Goal: Task Accomplishment & Management: Manage account settings

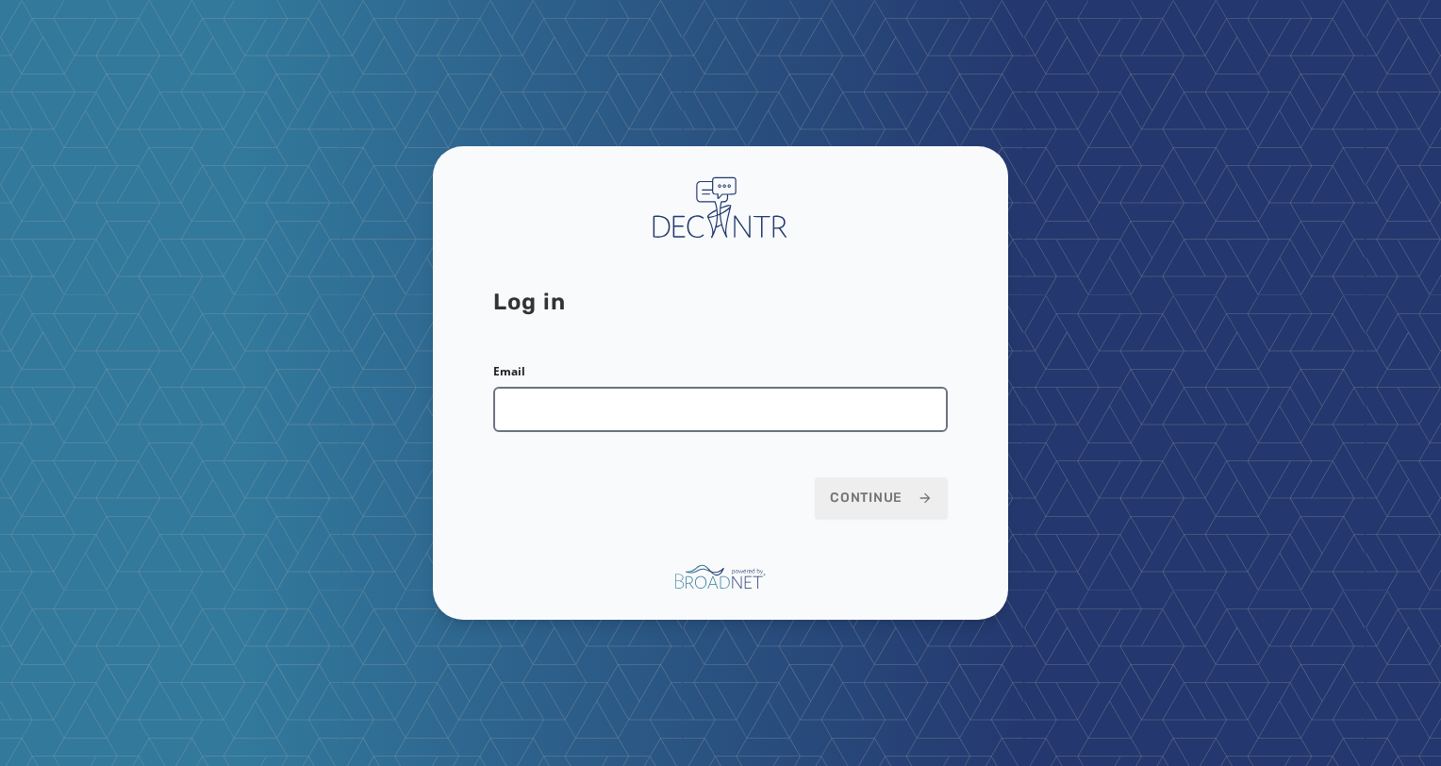
click at [600, 414] on input "Email" at bounding box center [720, 409] width 455 height 45
type input "**********"
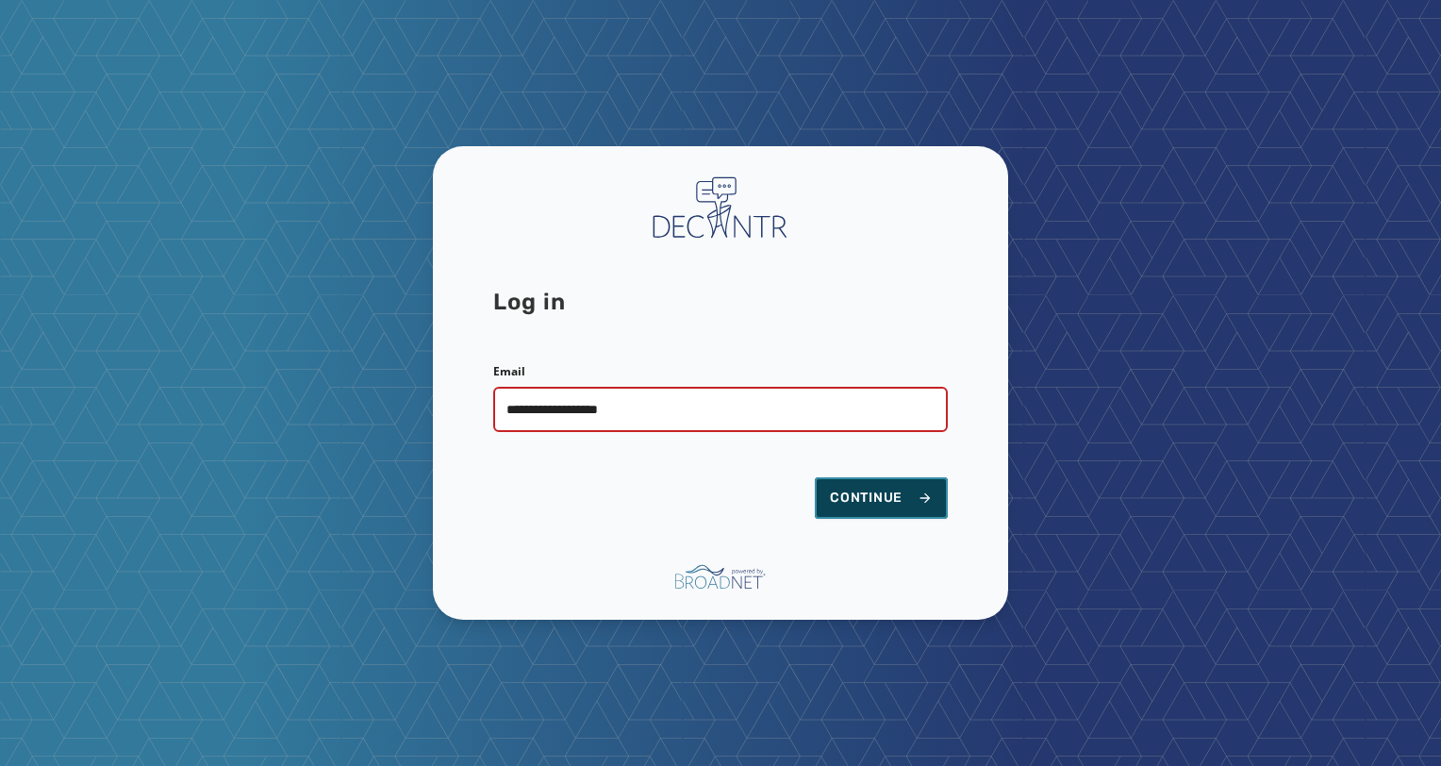
click at [860, 510] on button "Continue" at bounding box center [881, 498] width 133 height 42
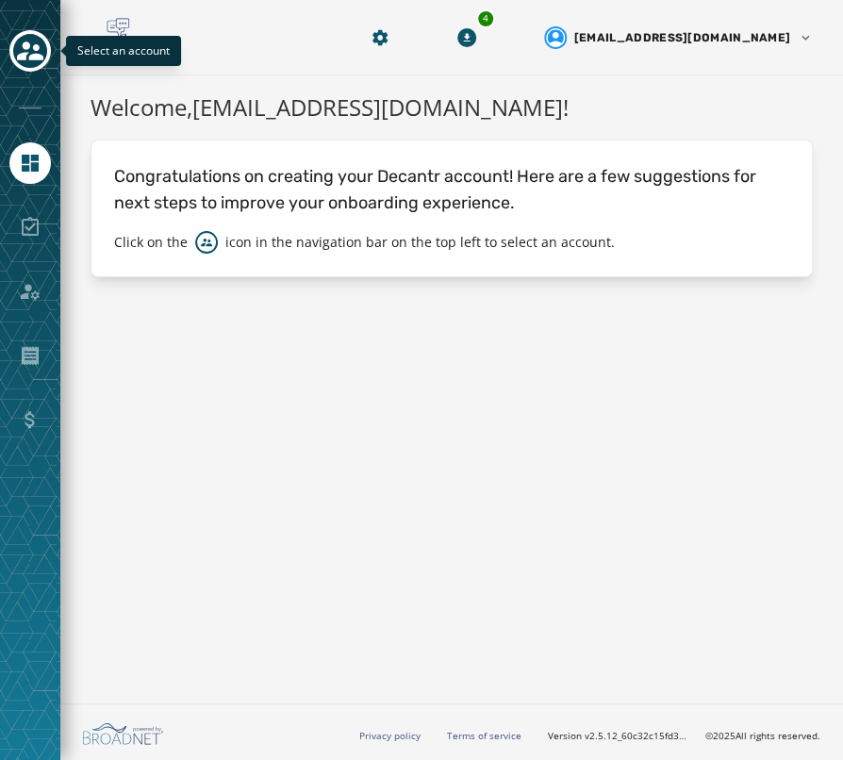
click at [6, 42] on div "Select an account" at bounding box center [30, 380] width 60 height 760
click at [24, 48] on icon "Toggle account select drawer" at bounding box center [30, 51] width 26 height 19
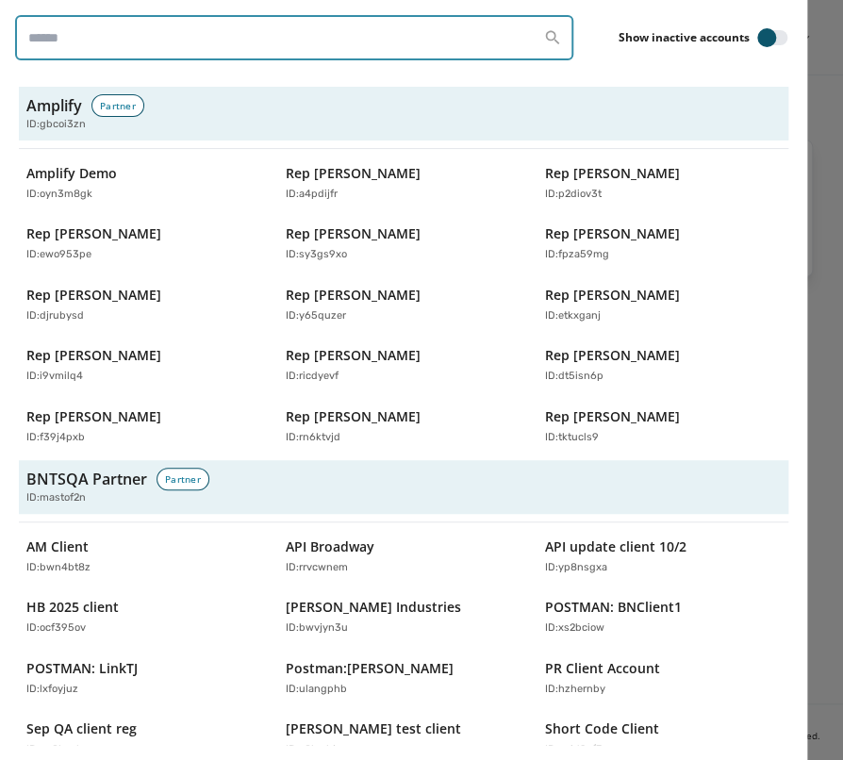
click at [155, 27] on input "search" at bounding box center [294, 37] width 558 height 45
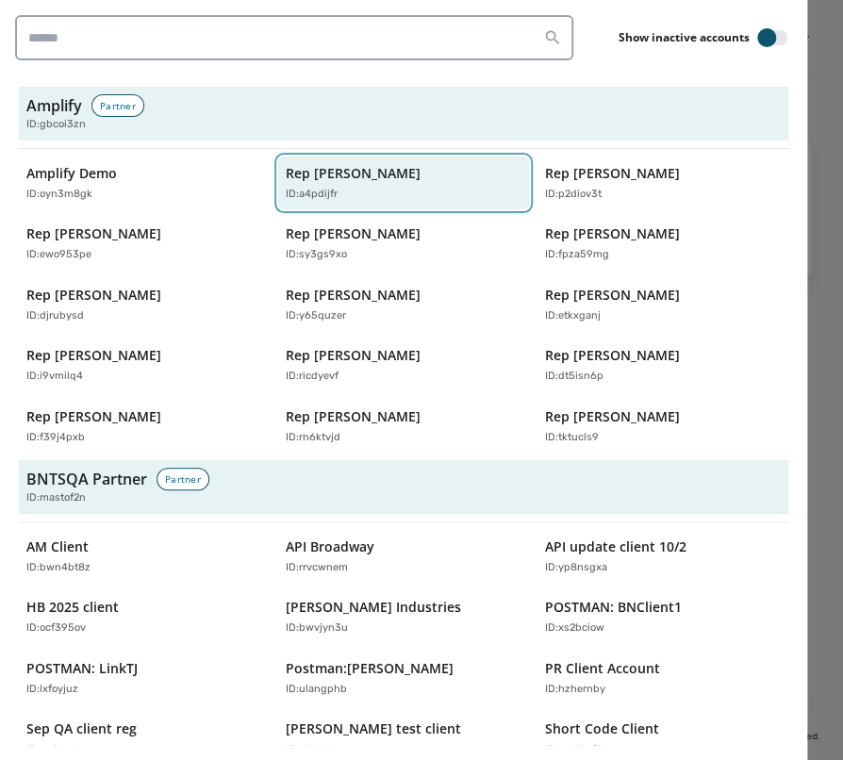
click at [421, 168] on p "Rep [PERSON_NAME]" at bounding box center [353, 173] width 135 height 19
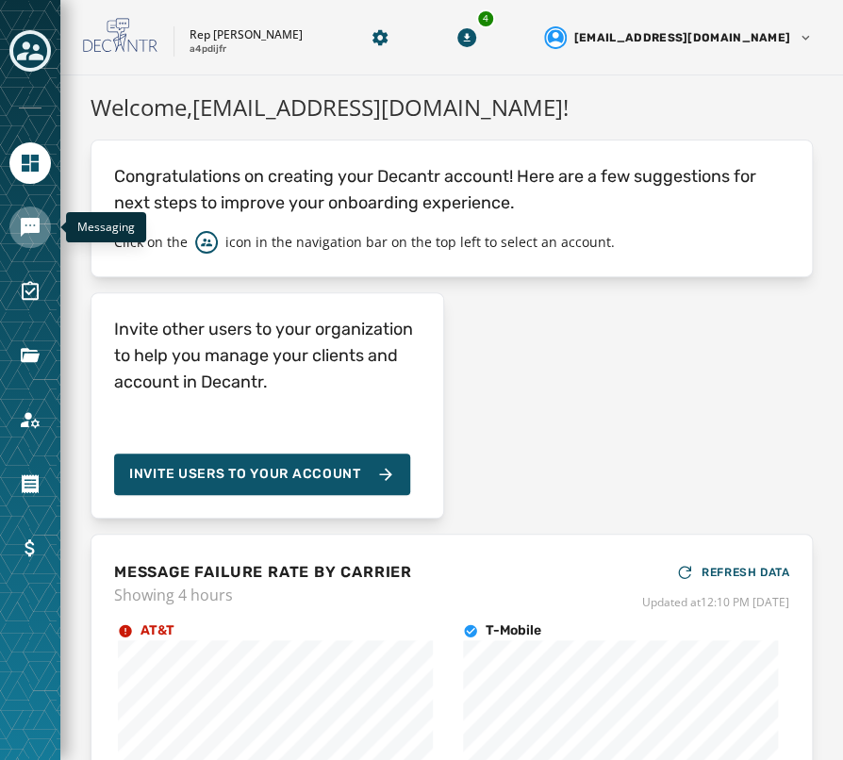
click at [25, 230] on icon "Navigate to Messaging" at bounding box center [30, 227] width 19 height 19
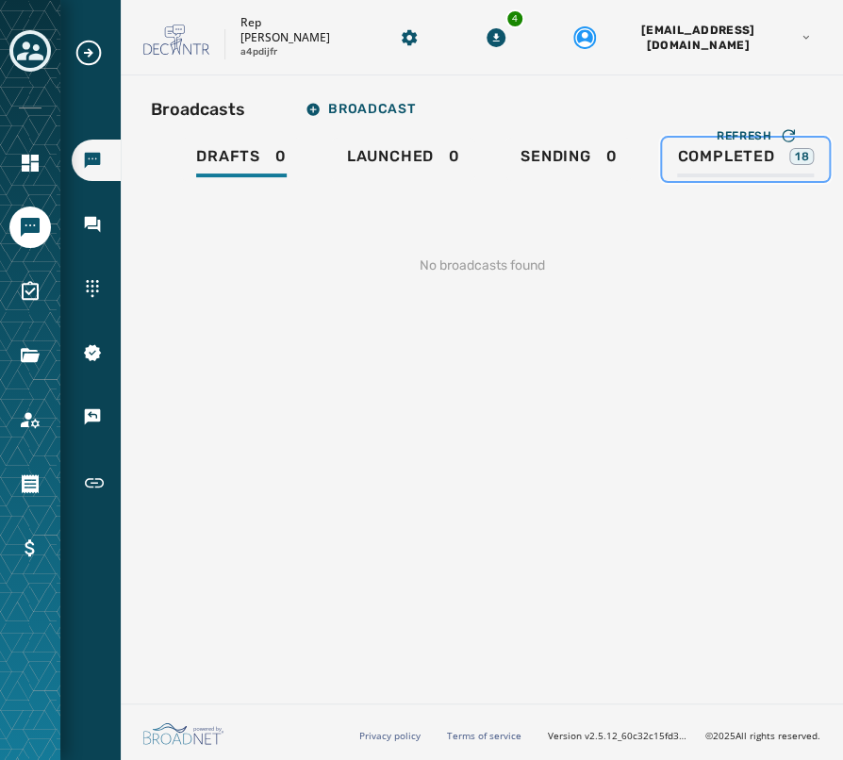
click at [670, 163] on link "Completed 18" at bounding box center [745, 159] width 167 height 43
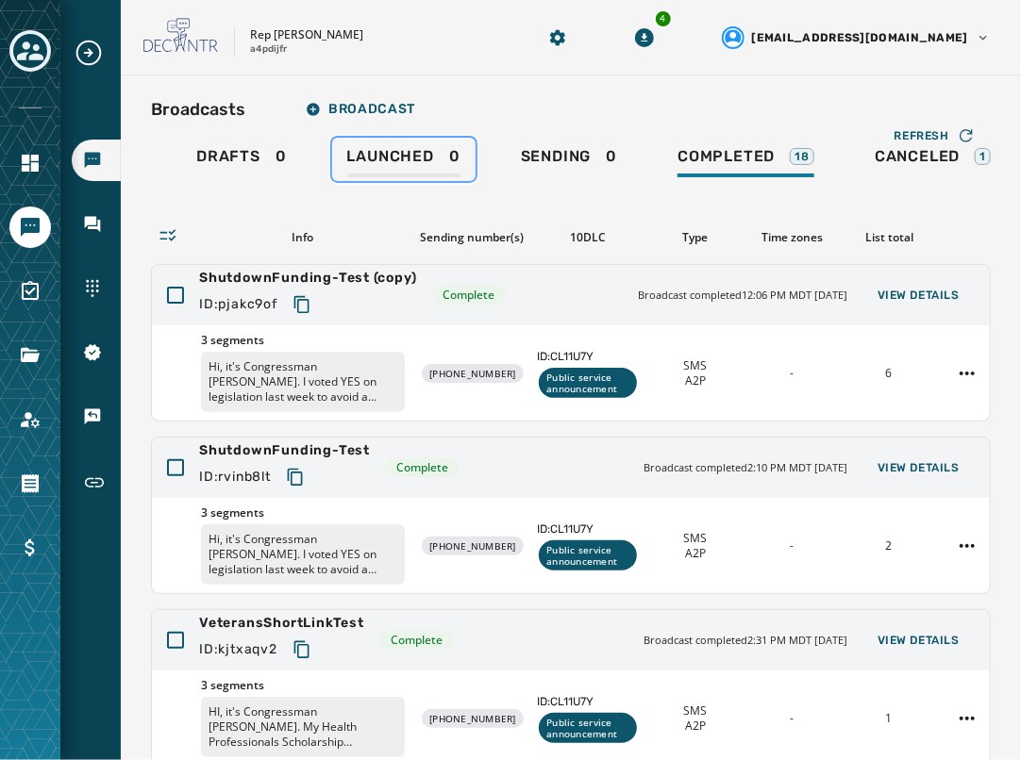
click at [382, 159] on span "Launched" at bounding box center [390, 156] width 87 height 19
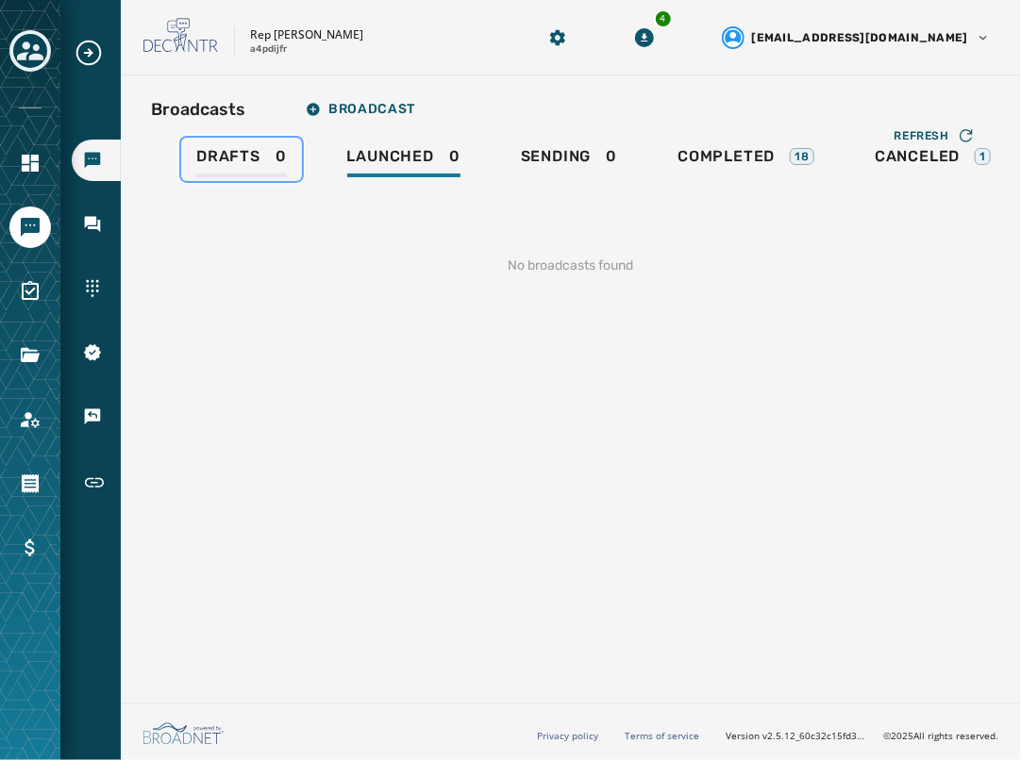
click at [257, 164] on span "Drafts" at bounding box center [228, 156] width 64 height 19
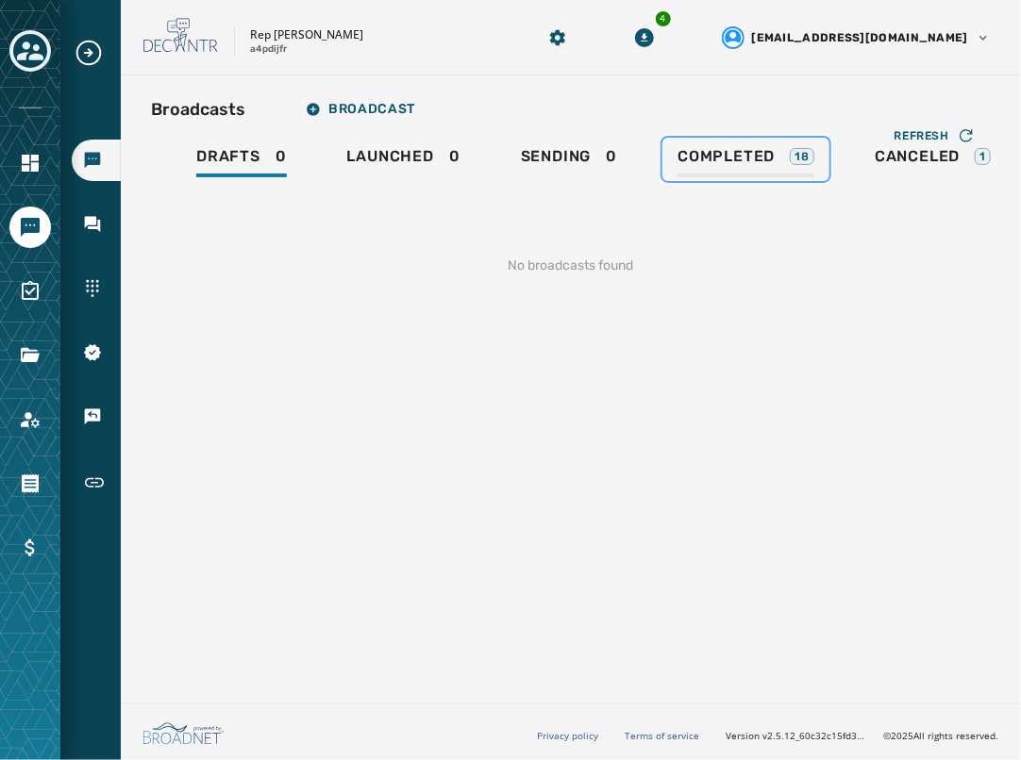
click at [754, 148] on span "Completed" at bounding box center [725, 156] width 97 height 19
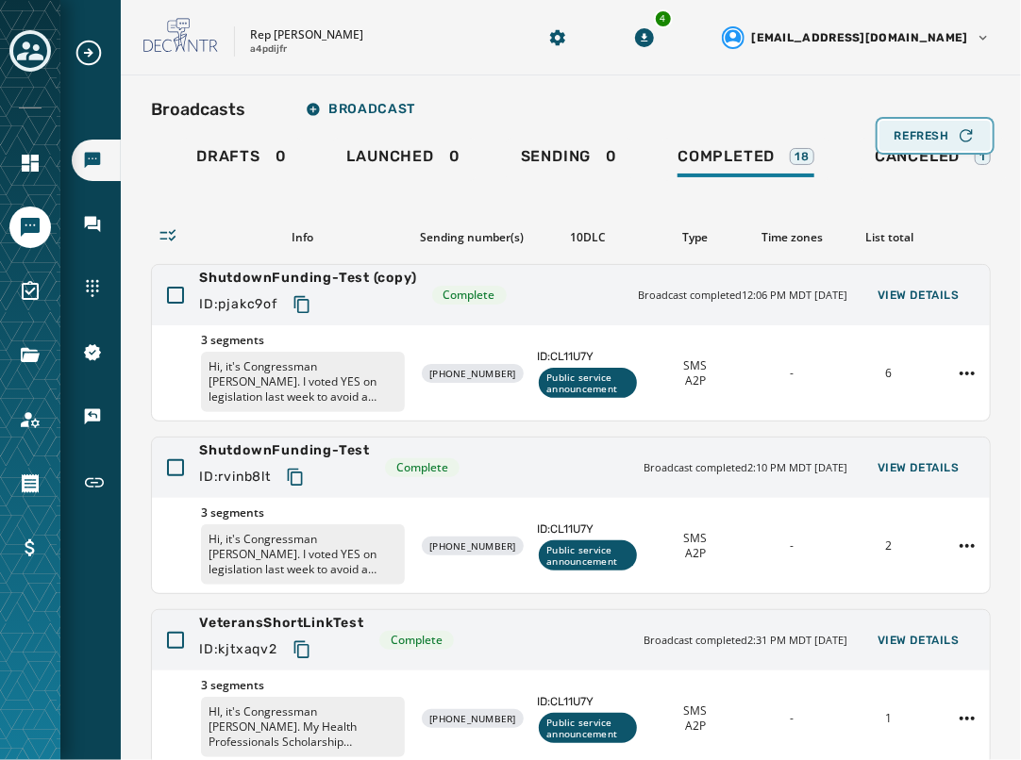
click at [842, 148] on button "Refresh" at bounding box center [934, 136] width 111 height 30
click at [842, 163] on link "Canceled 1" at bounding box center [932, 159] width 146 height 43
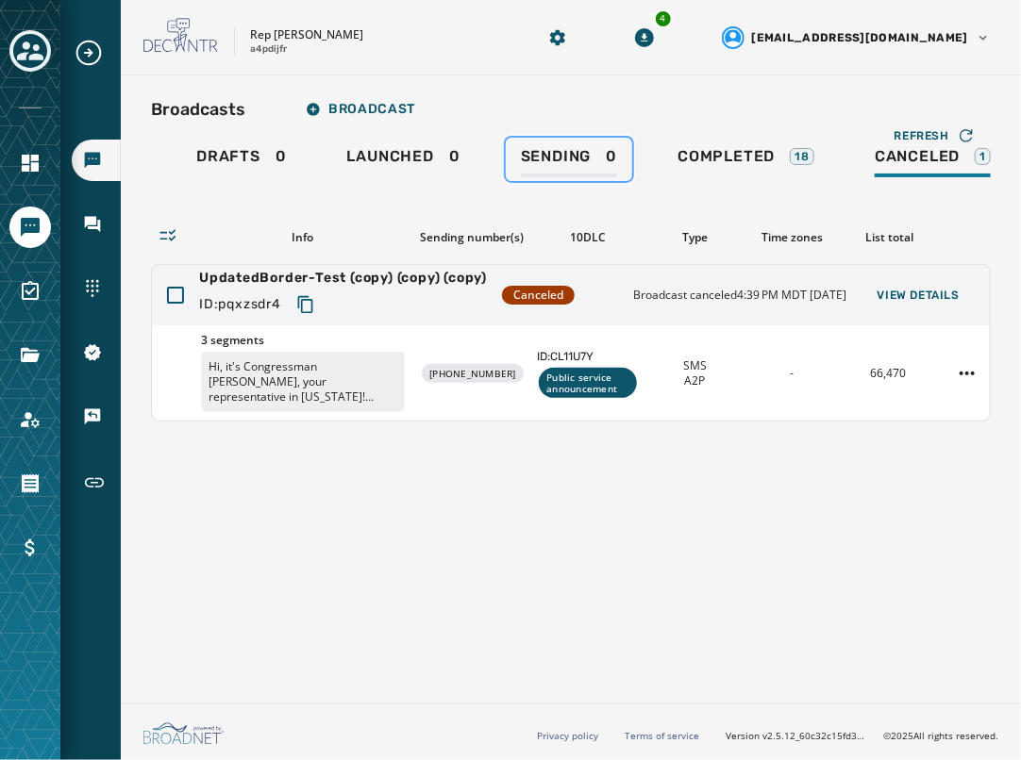
click at [550, 167] on div "Sending 0" at bounding box center [569, 162] width 96 height 30
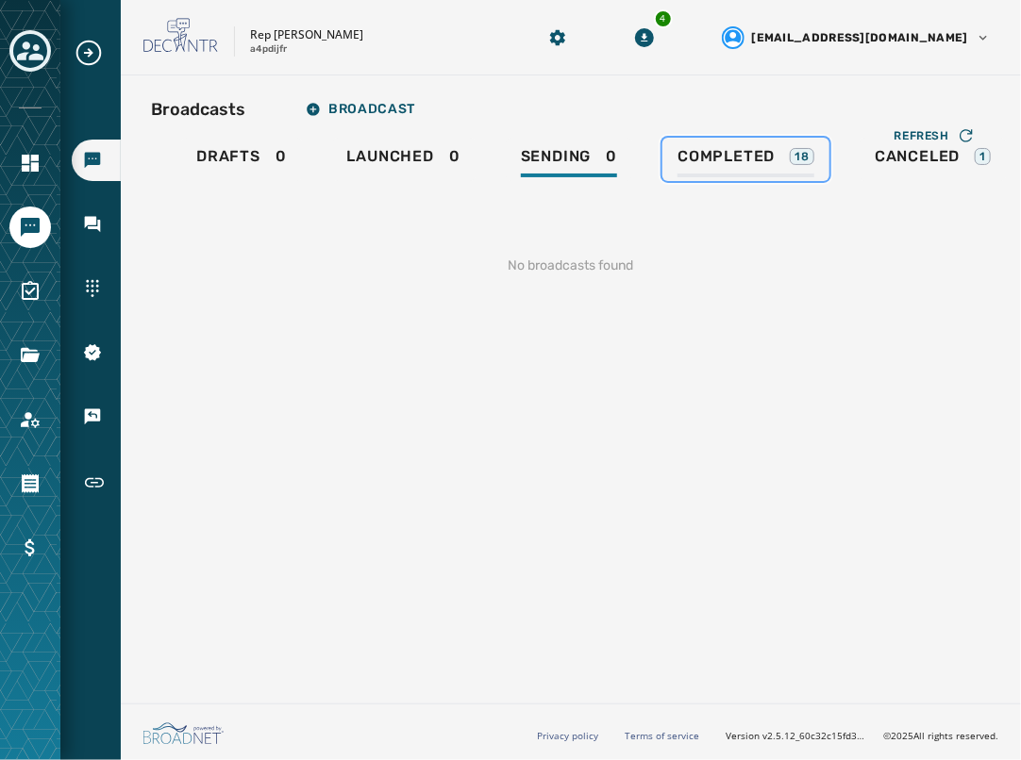
click at [724, 150] on span "Completed" at bounding box center [725, 156] width 97 height 19
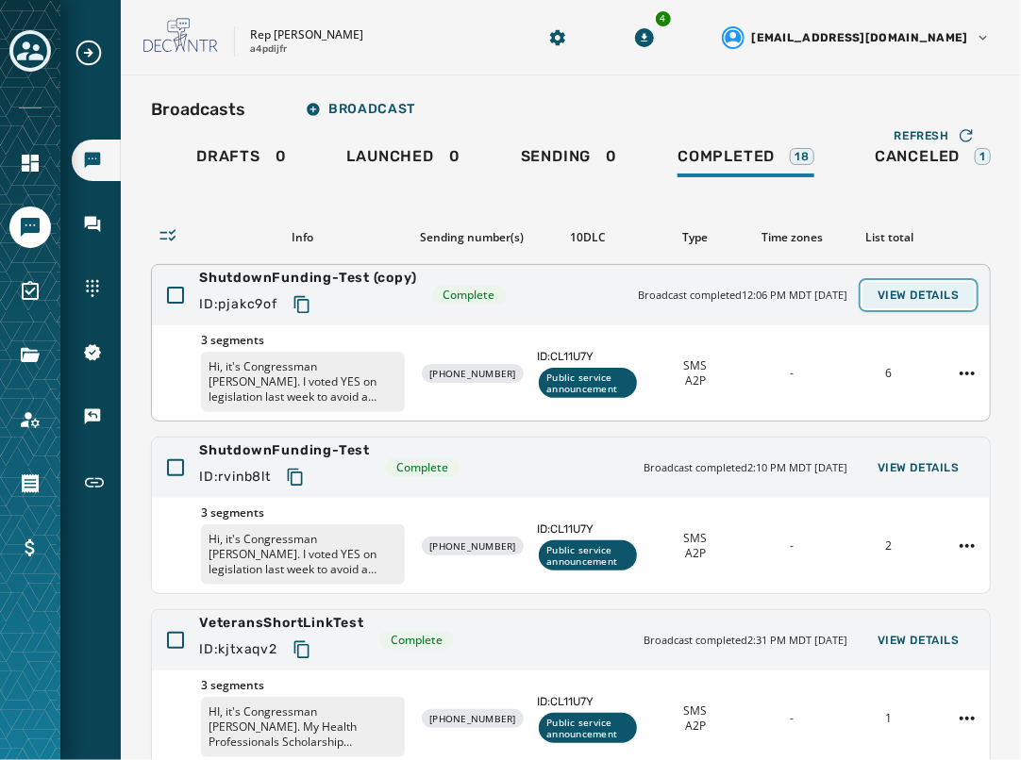
click at [842, 296] on span "View Details" at bounding box center [918, 295] width 82 height 15
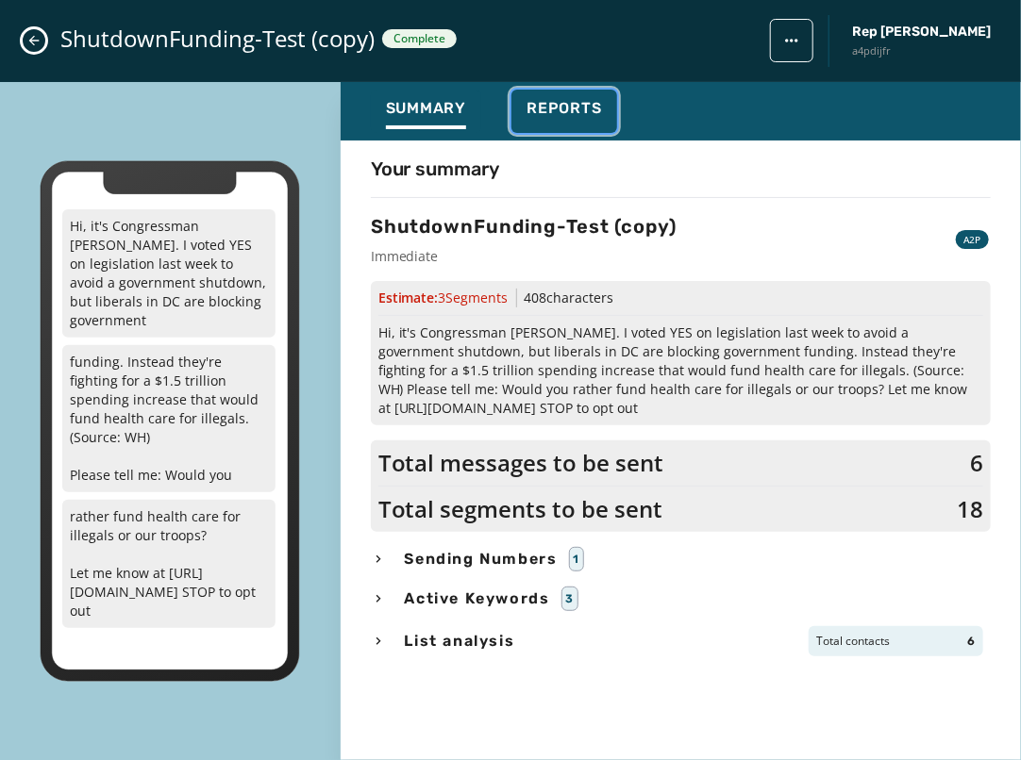
click at [592, 118] on div "Reports" at bounding box center [563, 114] width 75 height 30
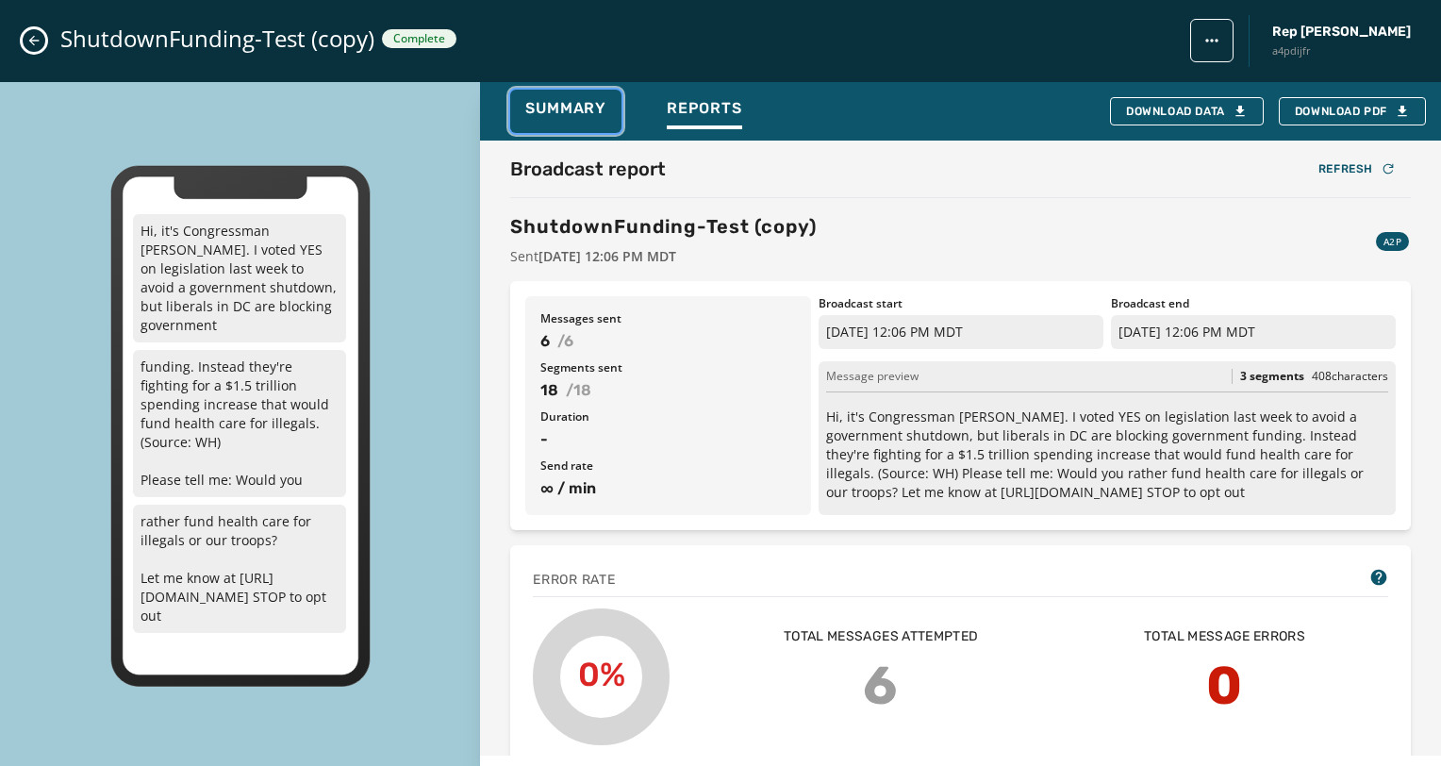
click at [579, 114] on span "Summary" at bounding box center [565, 108] width 81 height 19
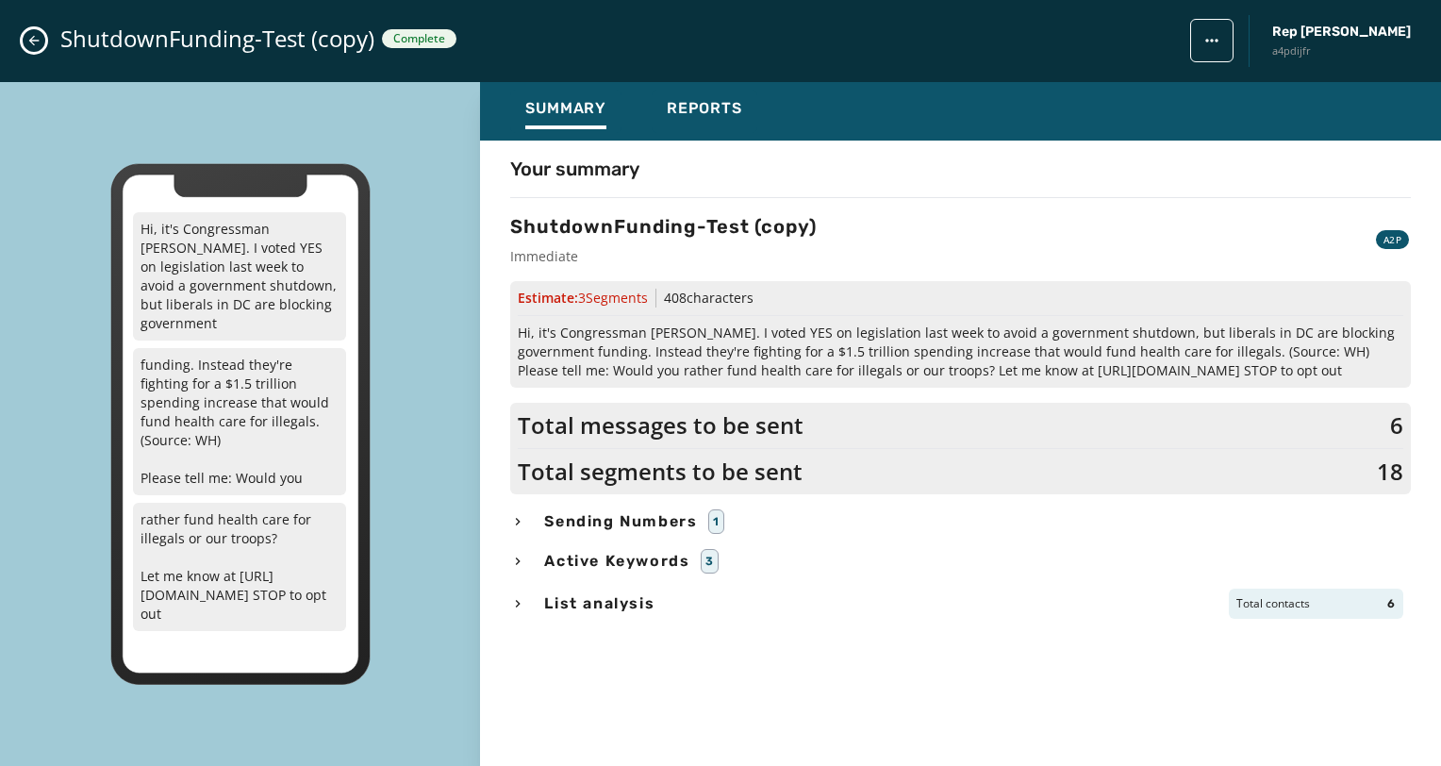
click at [596, 519] on span "Sending Numbers" at bounding box center [620, 521] width 160 height 23
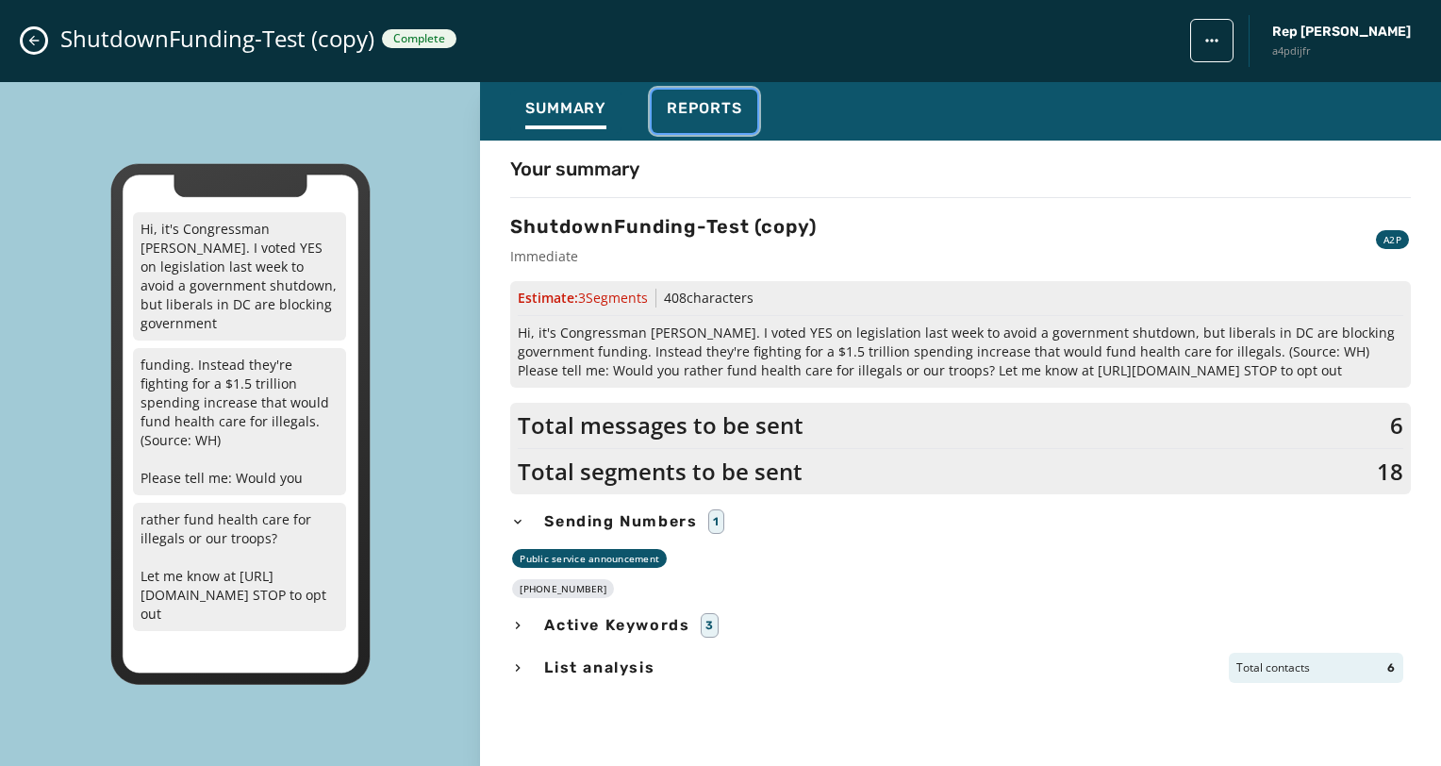
click at [710, 128] on button "Reports" at bounding box center [705, 111] width 106 height 43
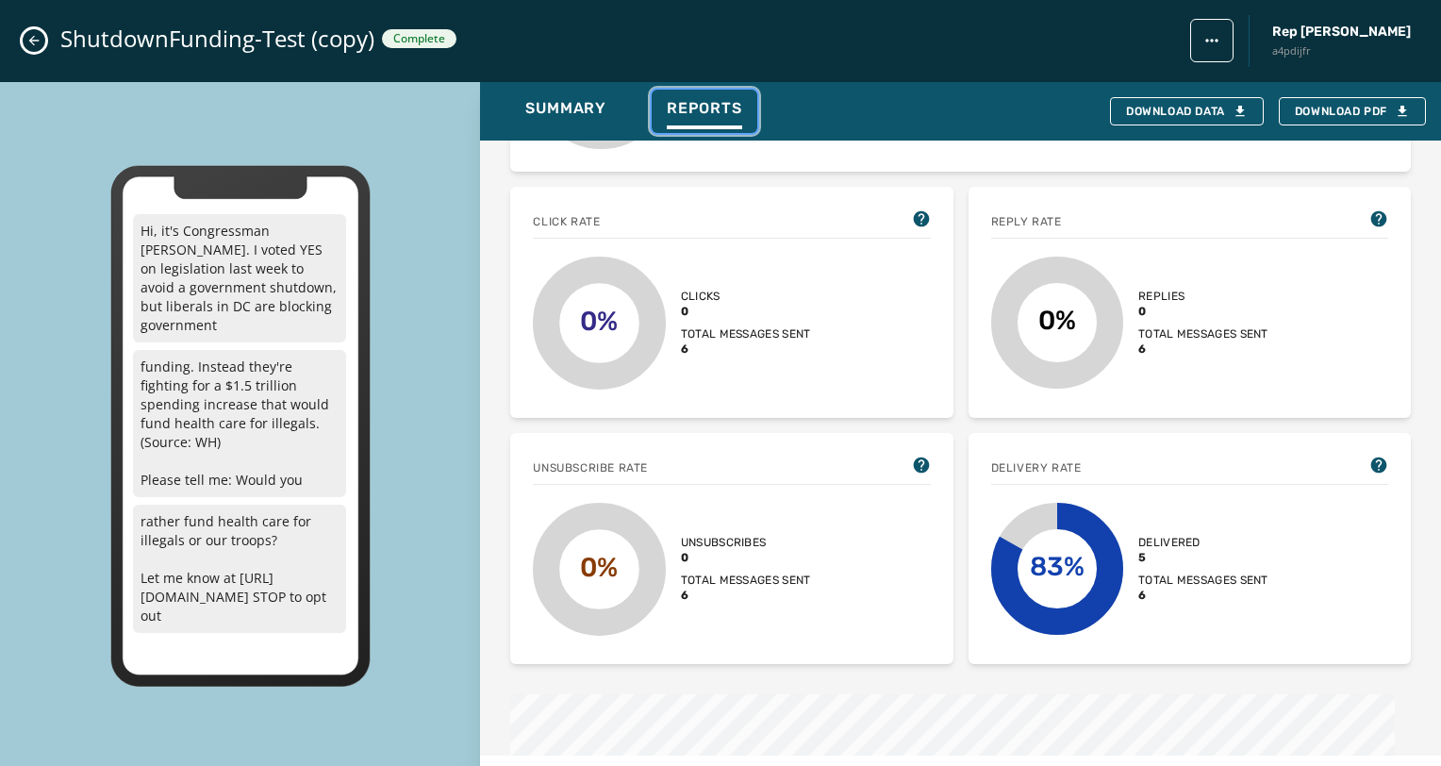
scroll to position [755, 0]
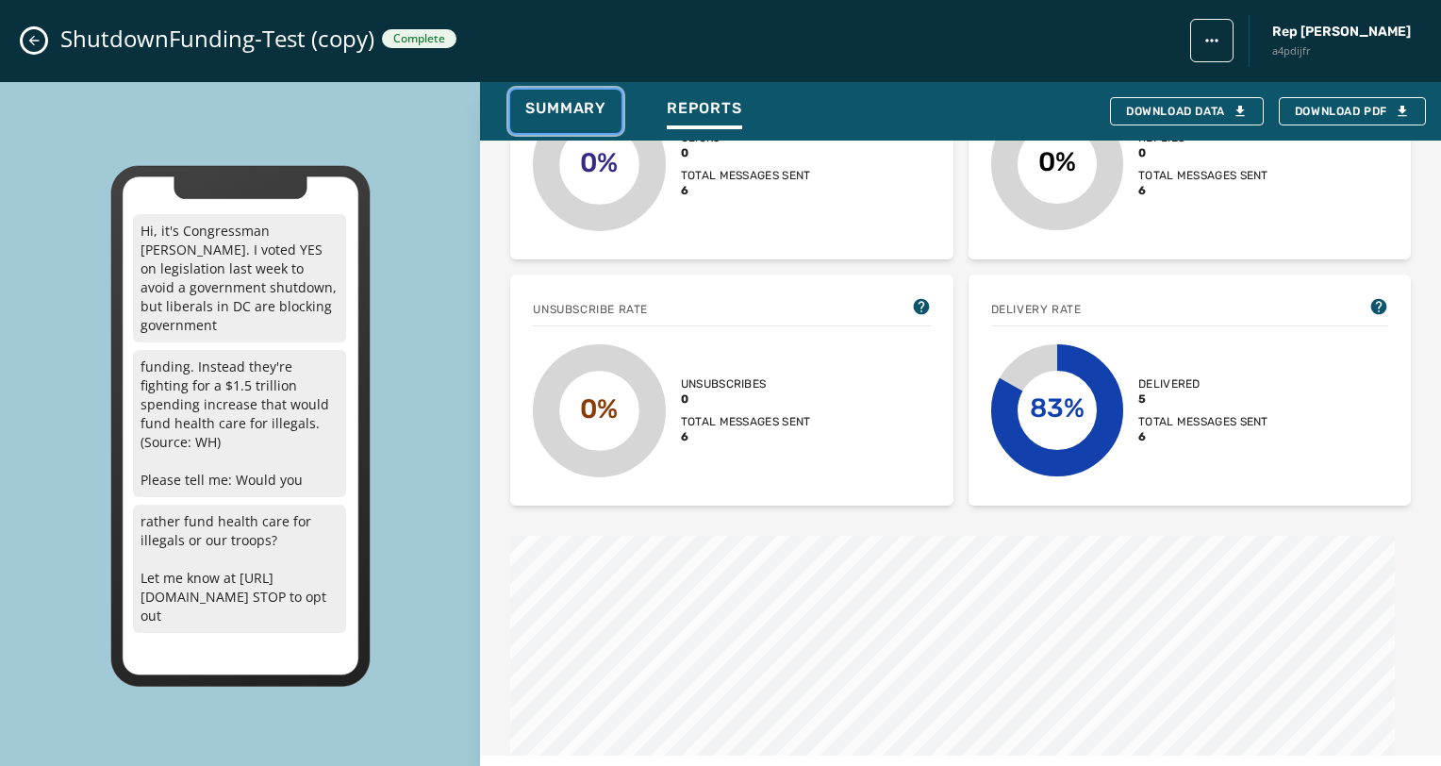
click at [583, 107] on span "Summary" at bounding box center [565, 108] width 81 height 19
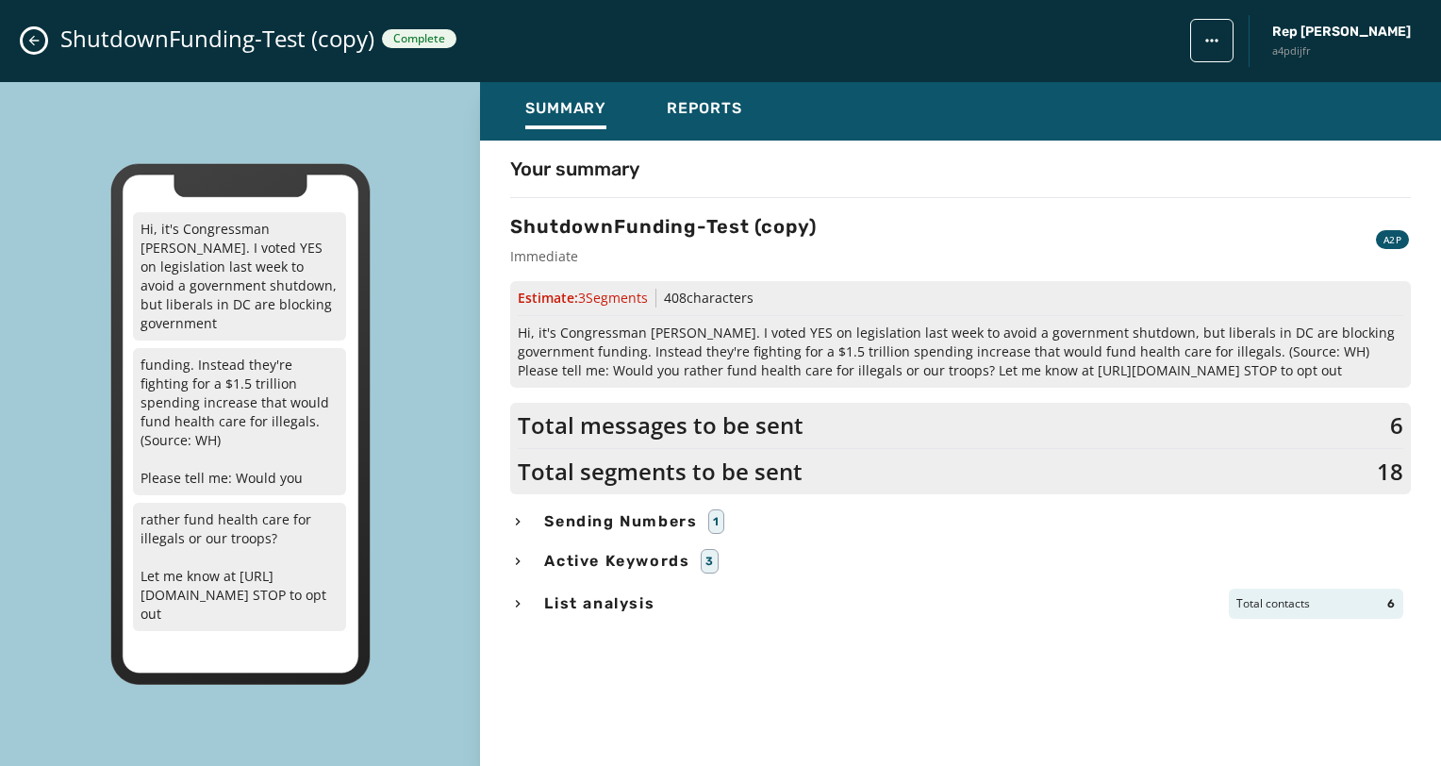
click at [639, 515] on span "Sending Numbers" at bounding box center [620, 521] width 160 height 23
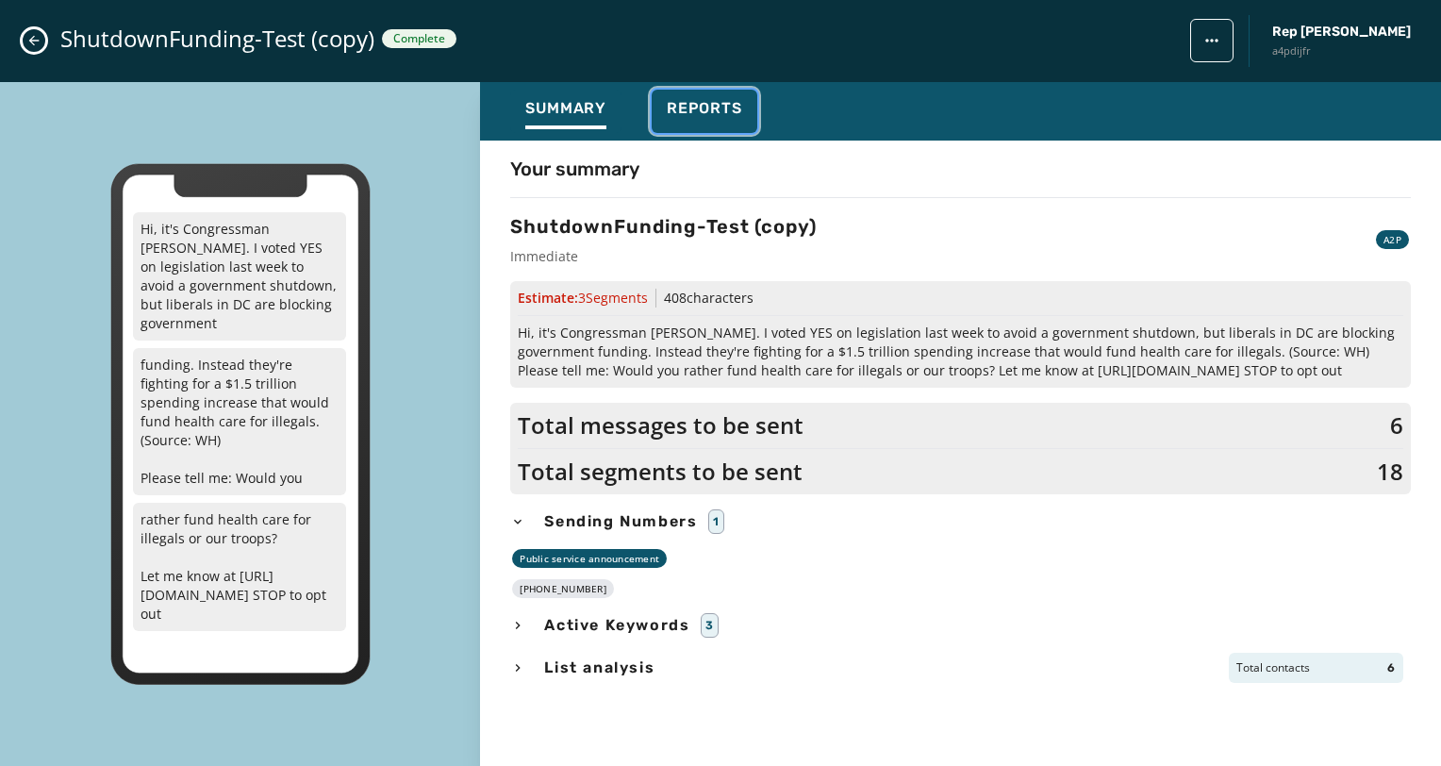
click at [722, 118] on div "Reports" at bounding box center [704, 114] width 75 height 30
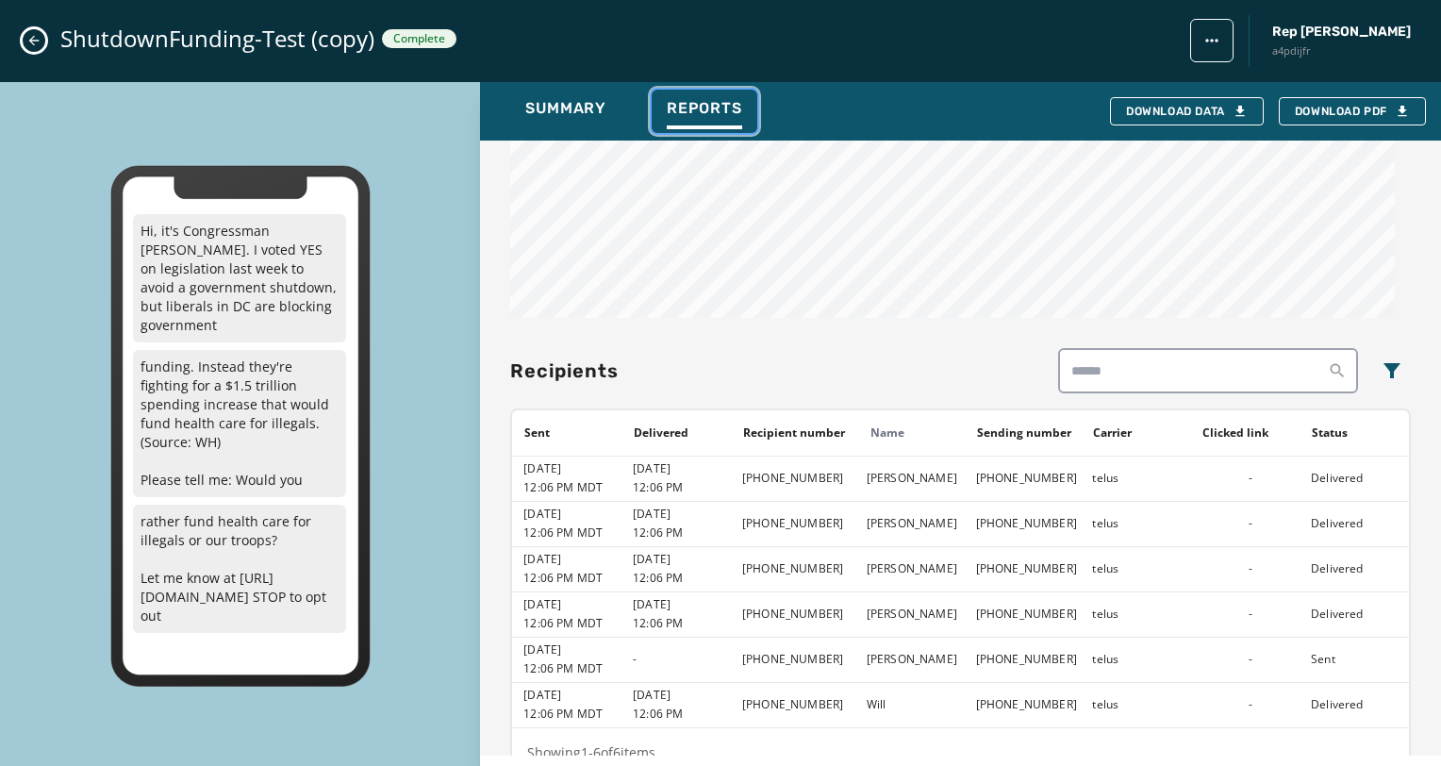
scroll to position [1038, 0]
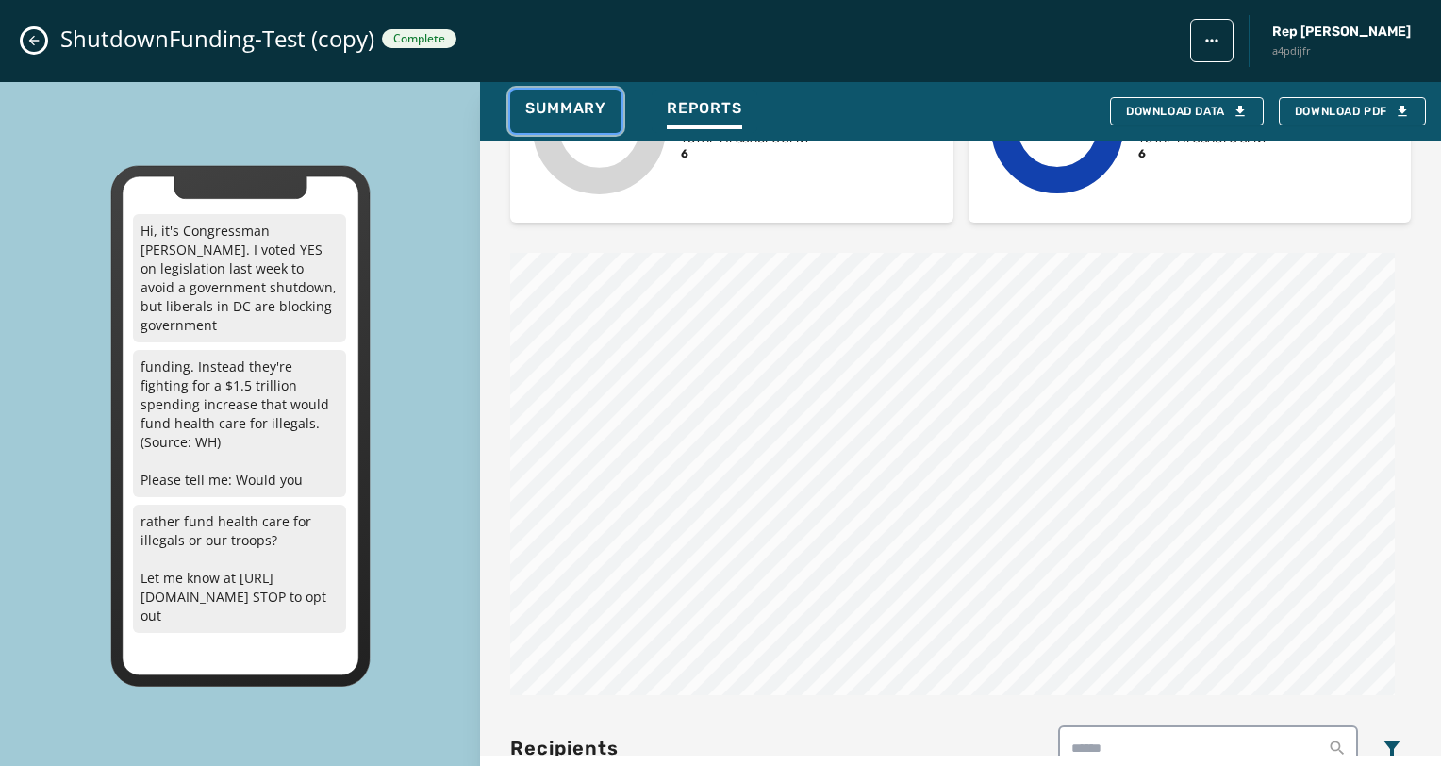
click at [552, 102] on span "Summary" at bounding box center [565, 108] width 81 height 19
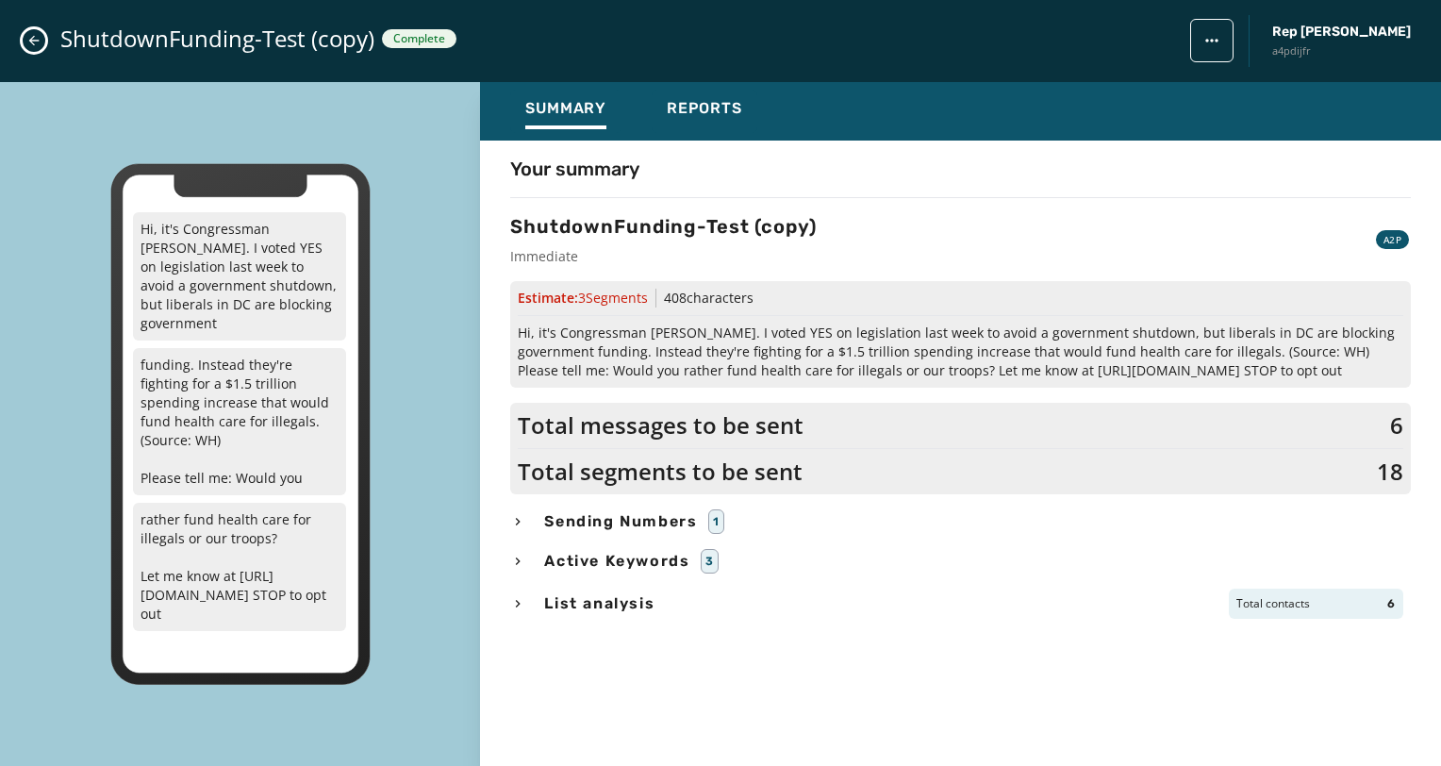
click at [573, 532] on div "Sending Numbers 1" at bounding box center [960, 521] width 901 height 25
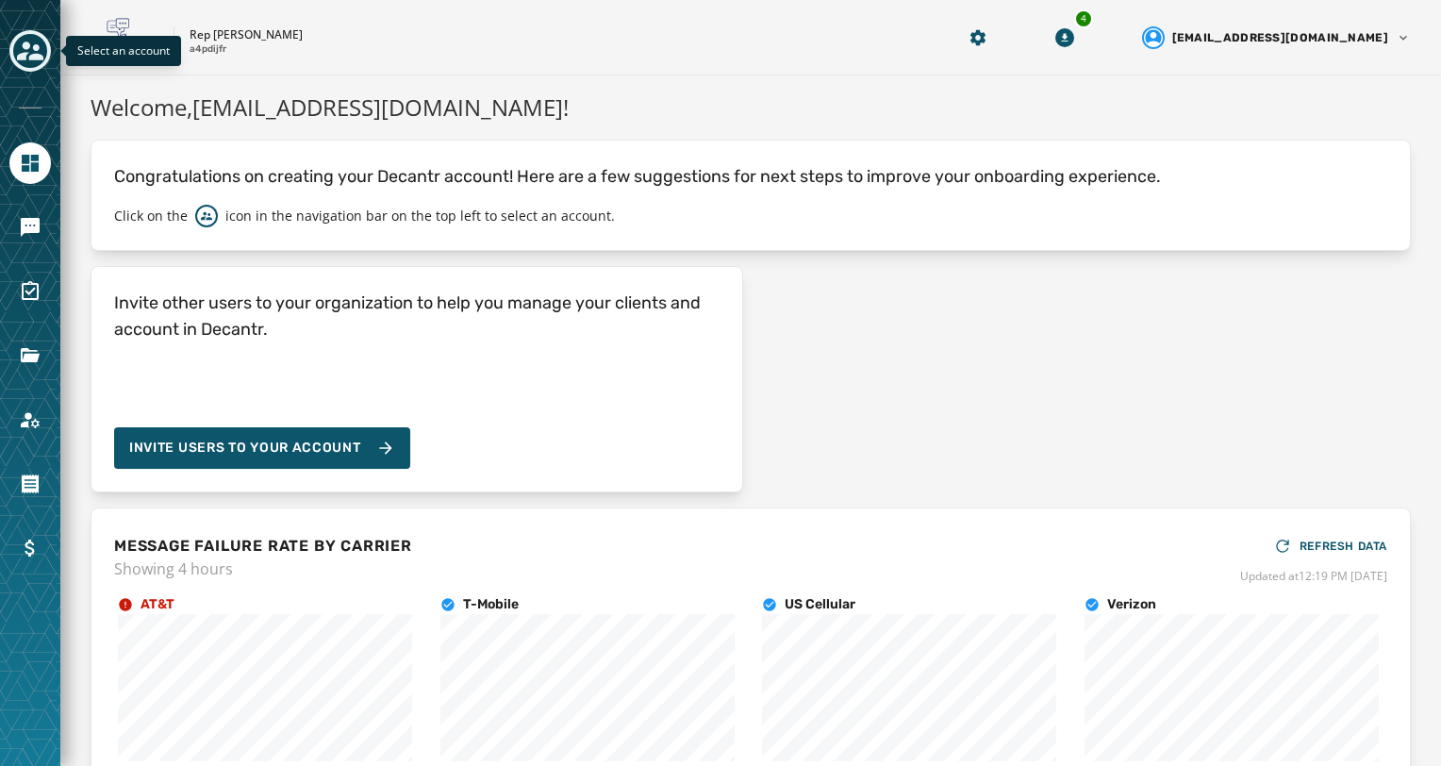
click at [32, 57] on icon "Toggle account select drawer" at bounding box center [30, 51] width 26 height 19
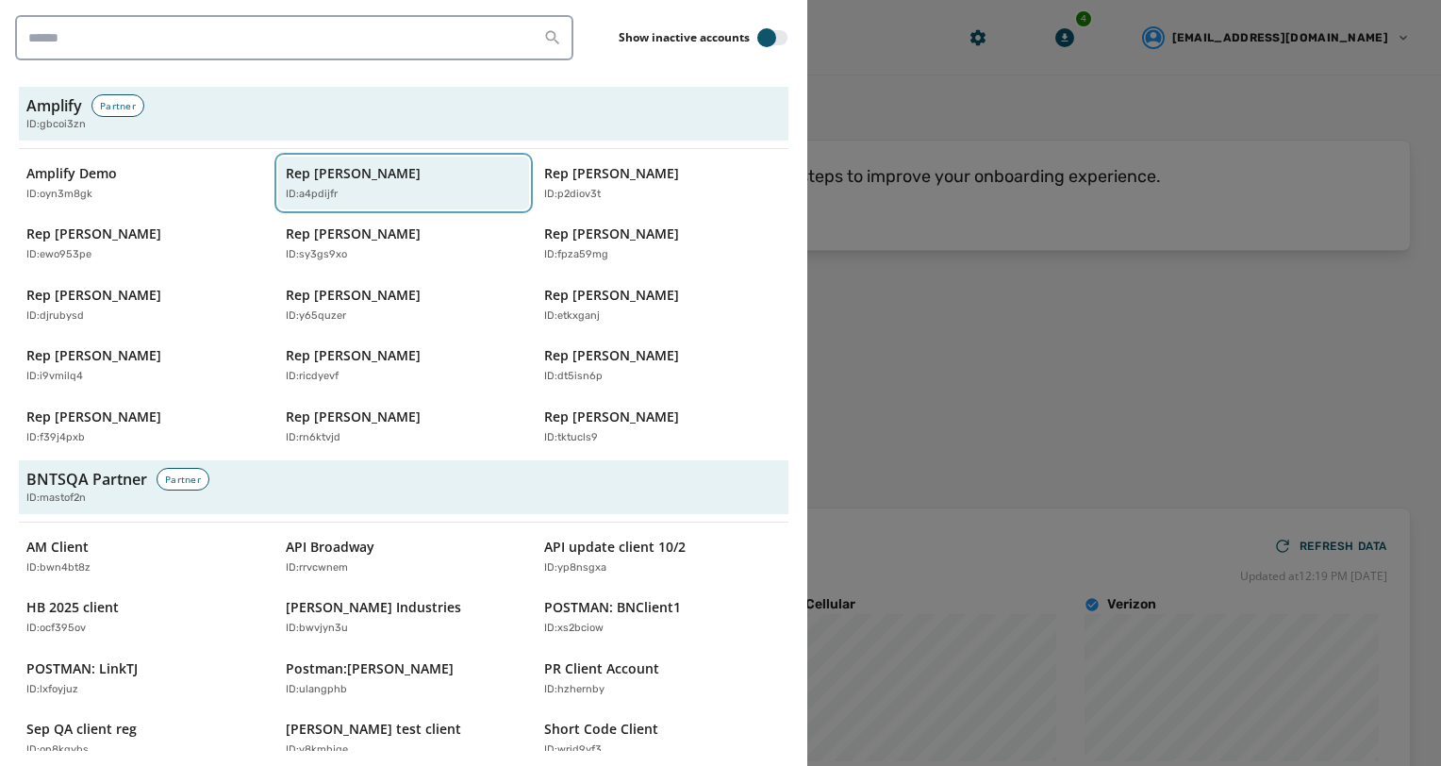
click at [293, 184] on div "Rep [PERSON_NAME] ID: a4pdijfr" at bounding box center [395, 183] width 218 height 39
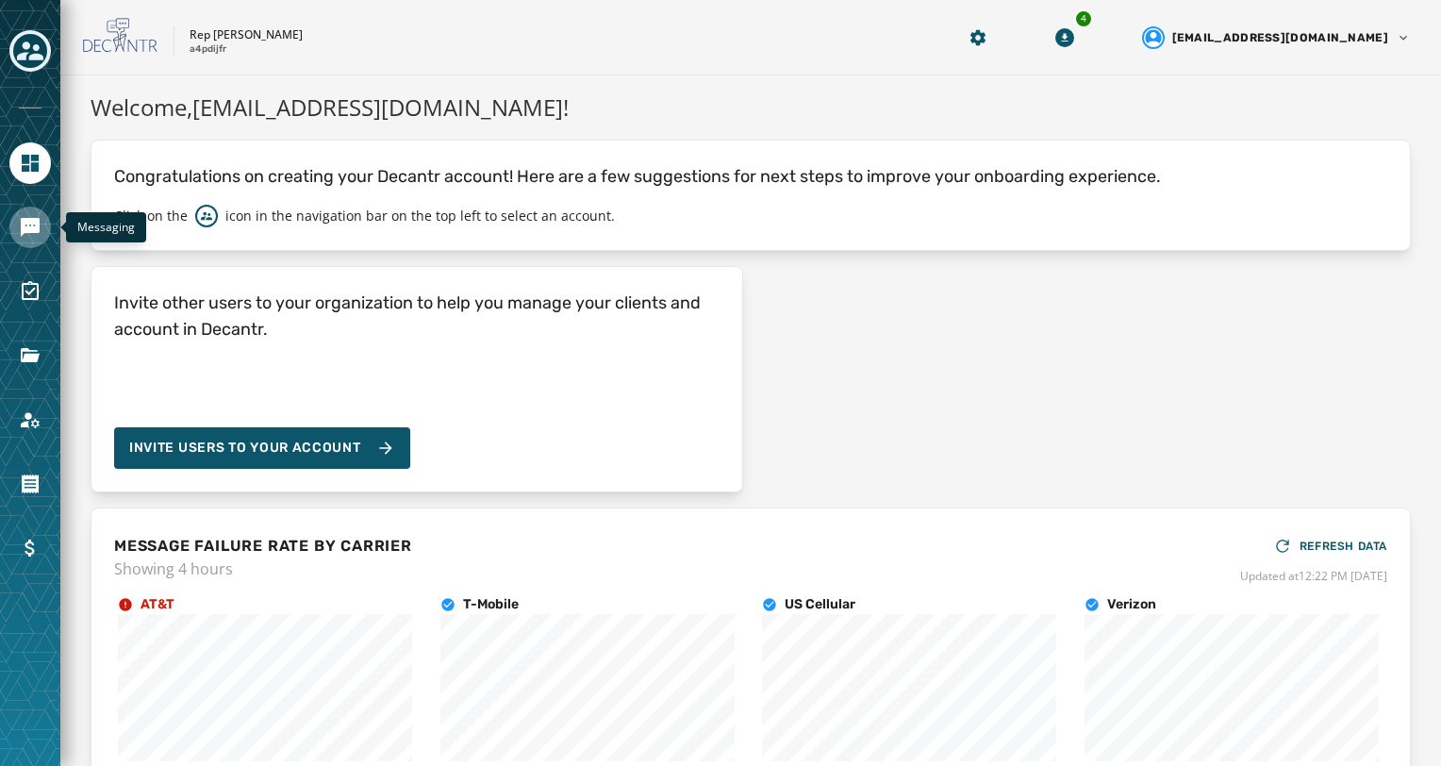
click at [34, 238] on icon "Navigate to Messaging" at bounding box center [30, 227] width 23 height 23
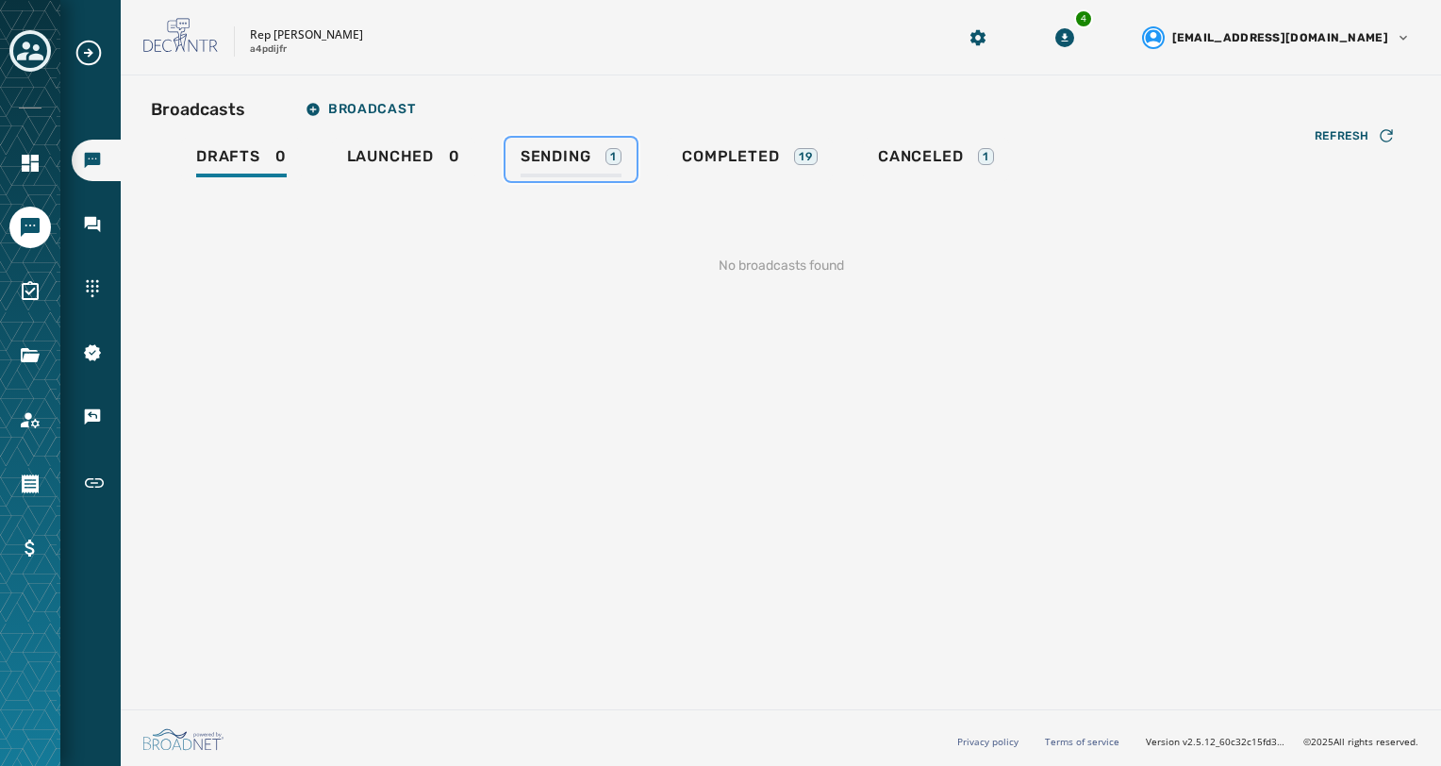
click at [551, 155] on span "Sending" at bounding box center [556, 156] width 71 height 19
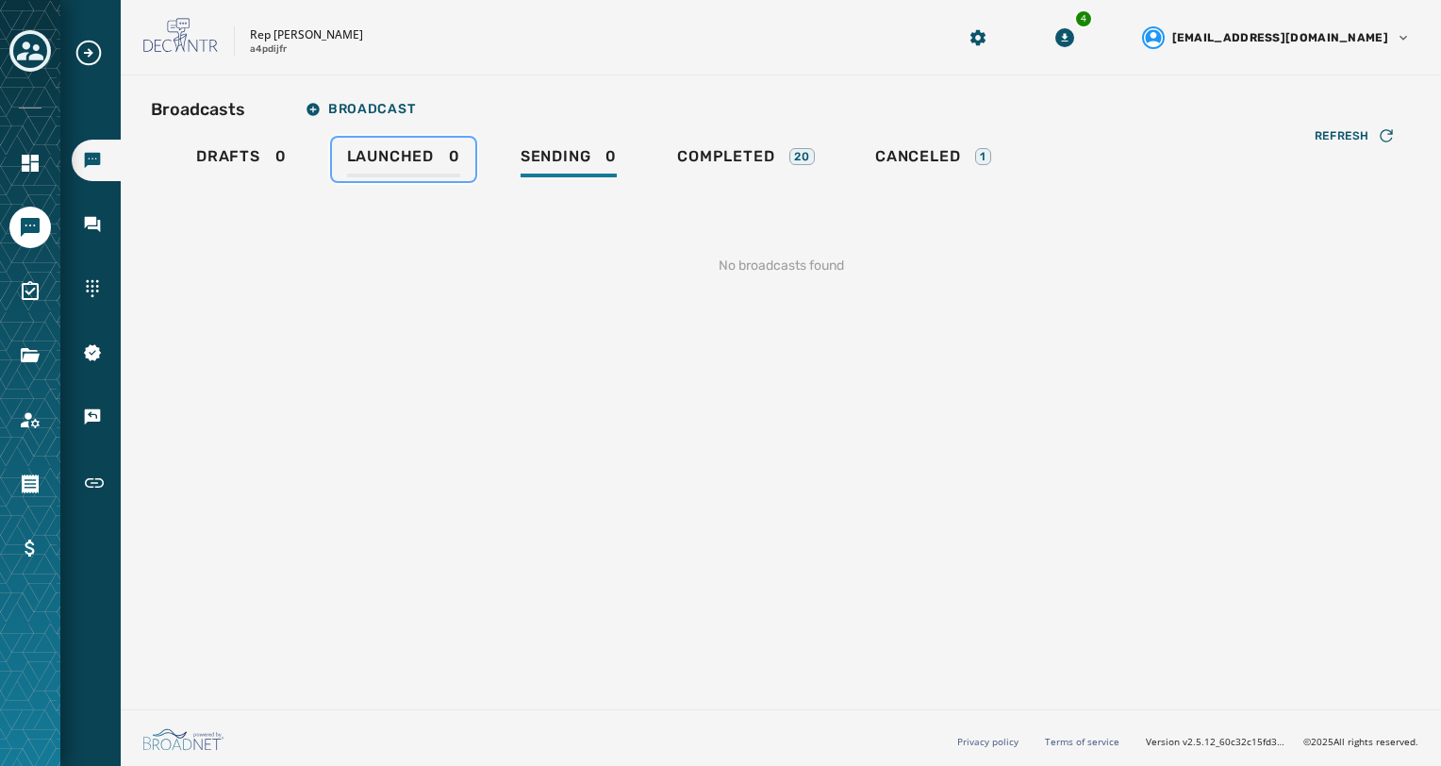
click at [430, 169] on div "Launched 0" at bounding box center [403, 162] width 113 height 30
click at [552, 164] on span "Sending" at bounding box center [556, 156] width 71 height 19
click at [569, 163] on span "Sending" at bounding box center [556, 156] width 71 height 19
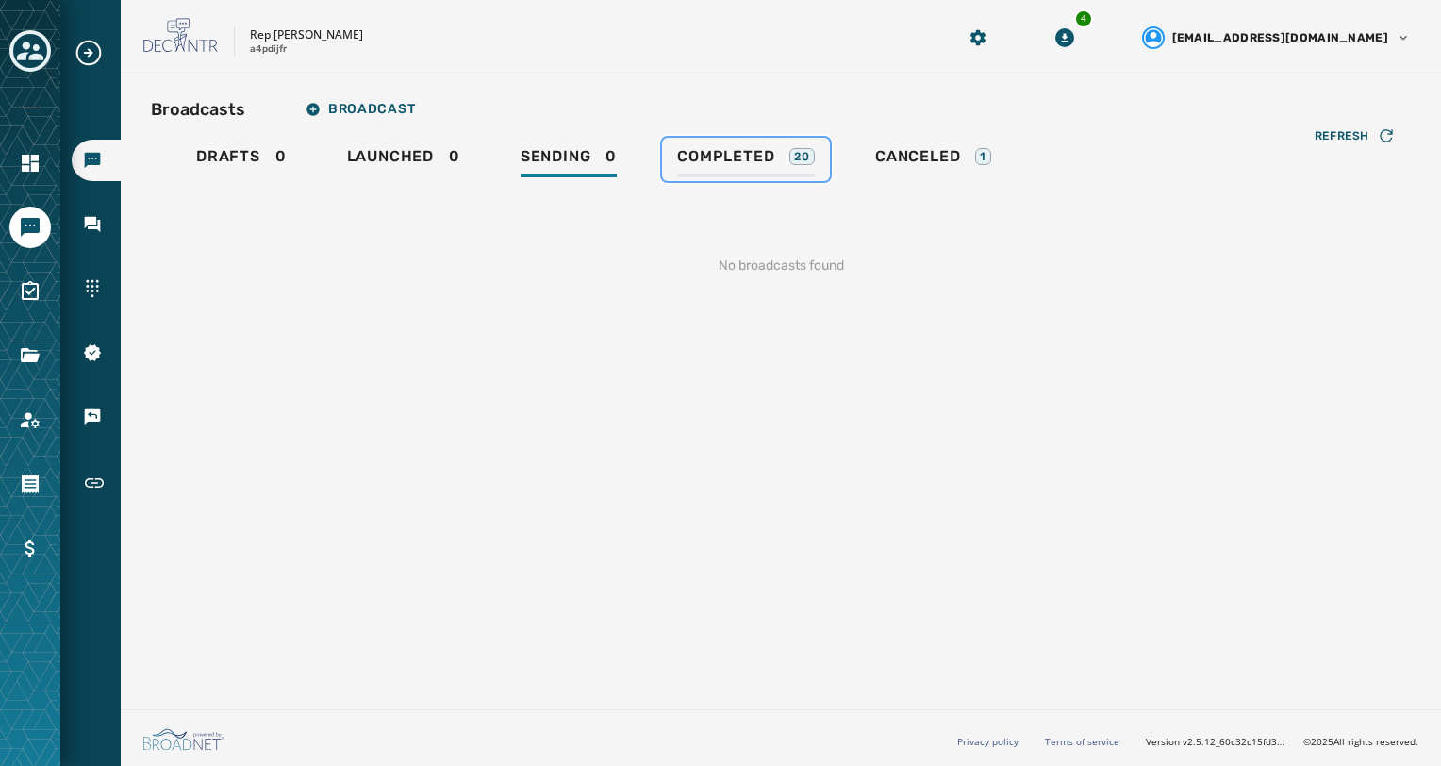
click at [723, 166] on div "Completed 20" at bounding box center [746, 162] width 138 height 30
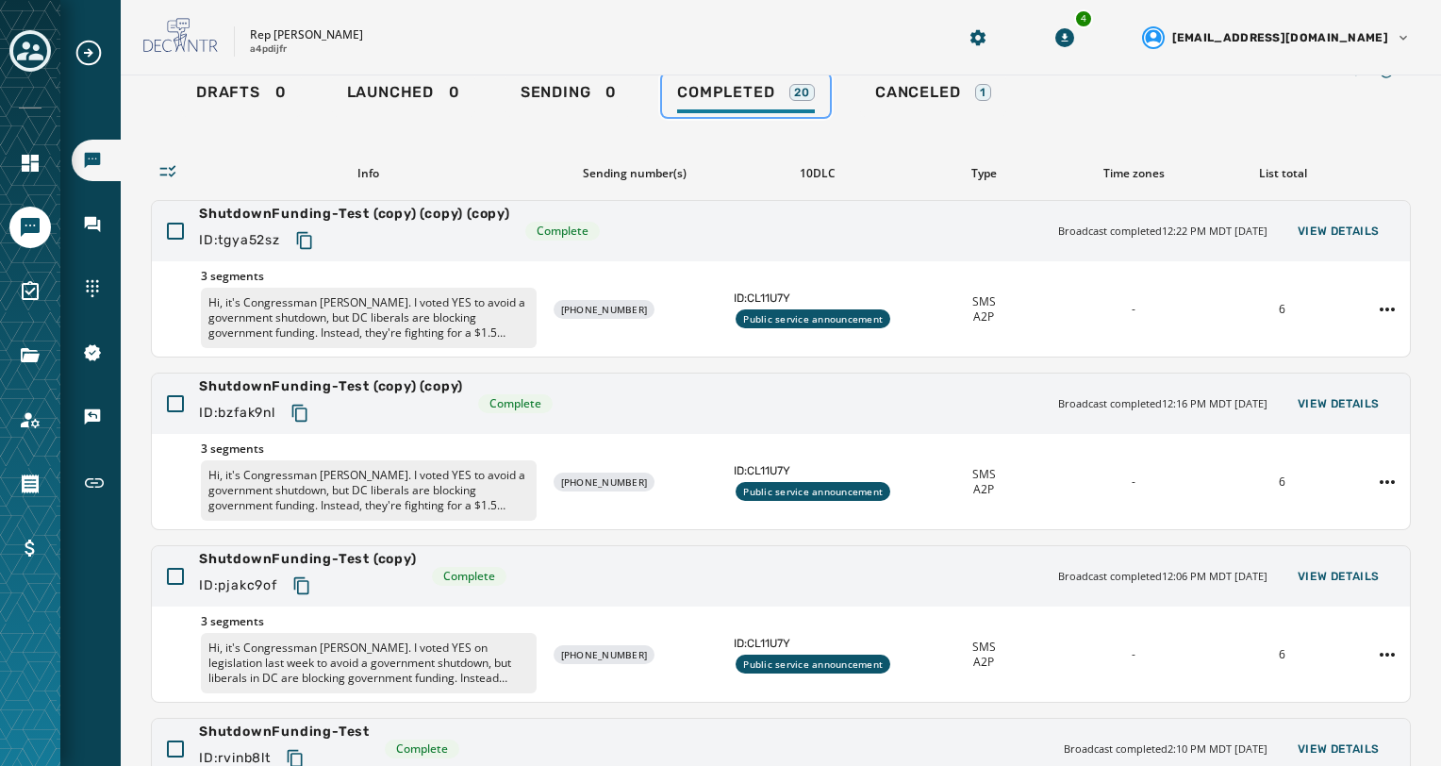
scroll to position [94, 0]
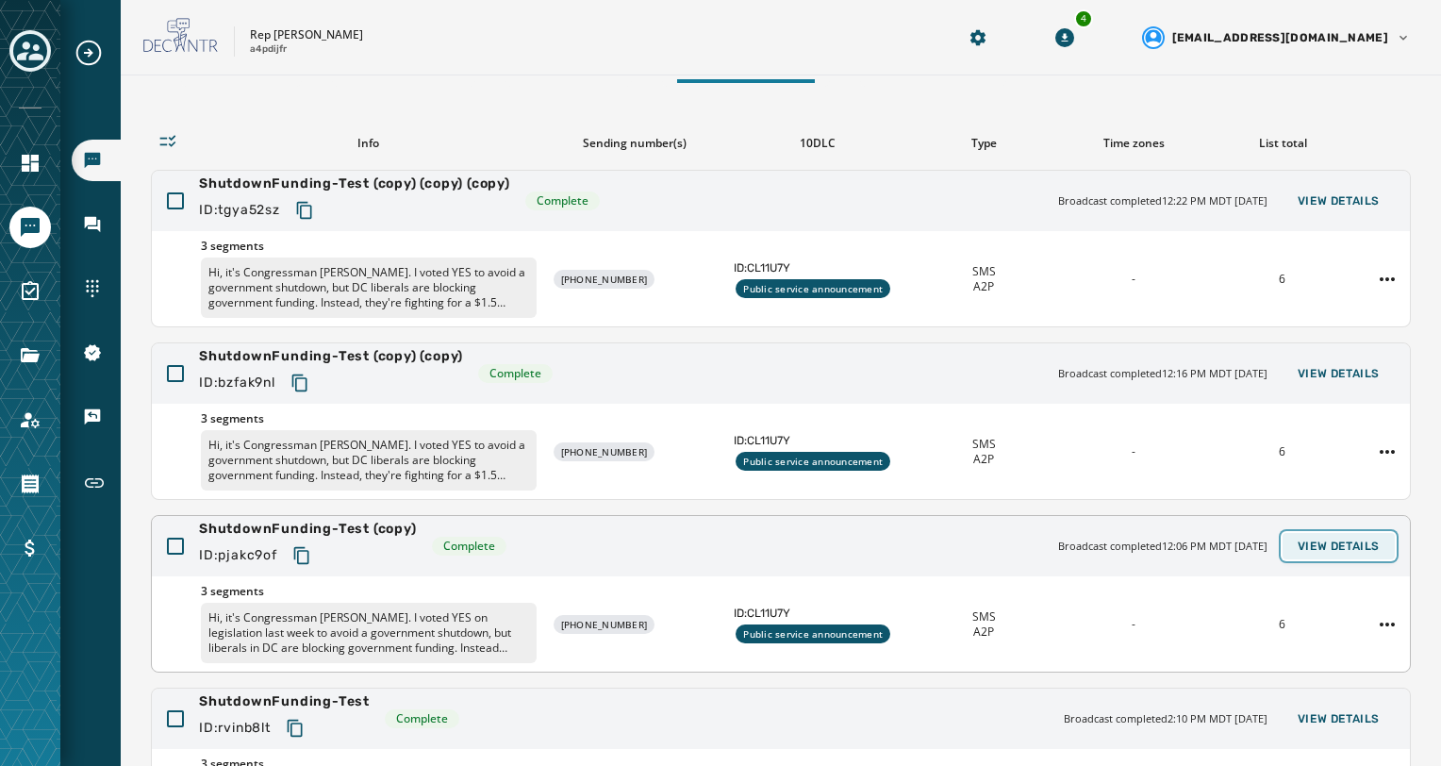
click at [1359, 544] on span "View Details" at bounding box center [1339, 546] width 82 height 15
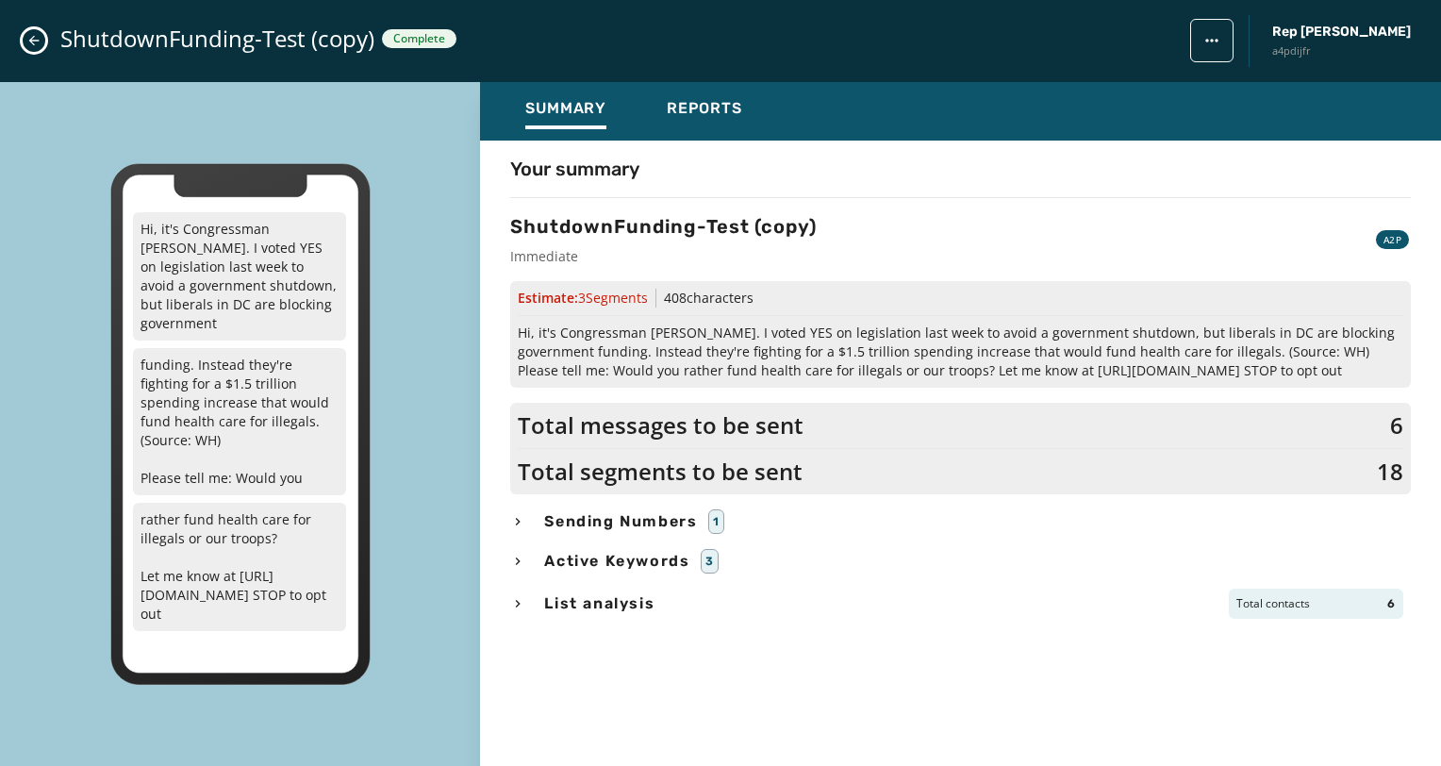
click at [659, 523] on span "Sending Numbers" at bounding box center [620, 521] width 160 height 23
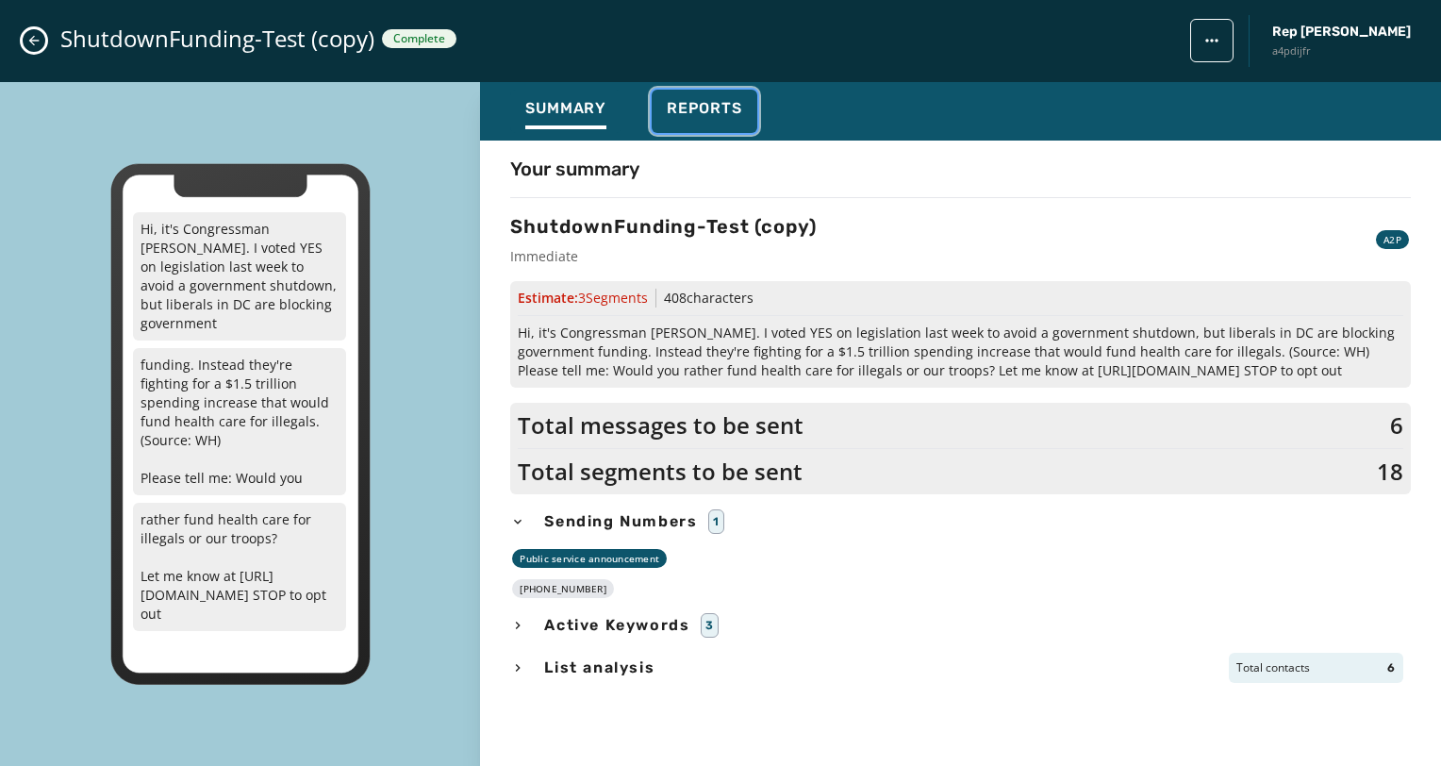
click at [682, 125] on div "Reports" at bounding box center [704, 114] width 75 height 30
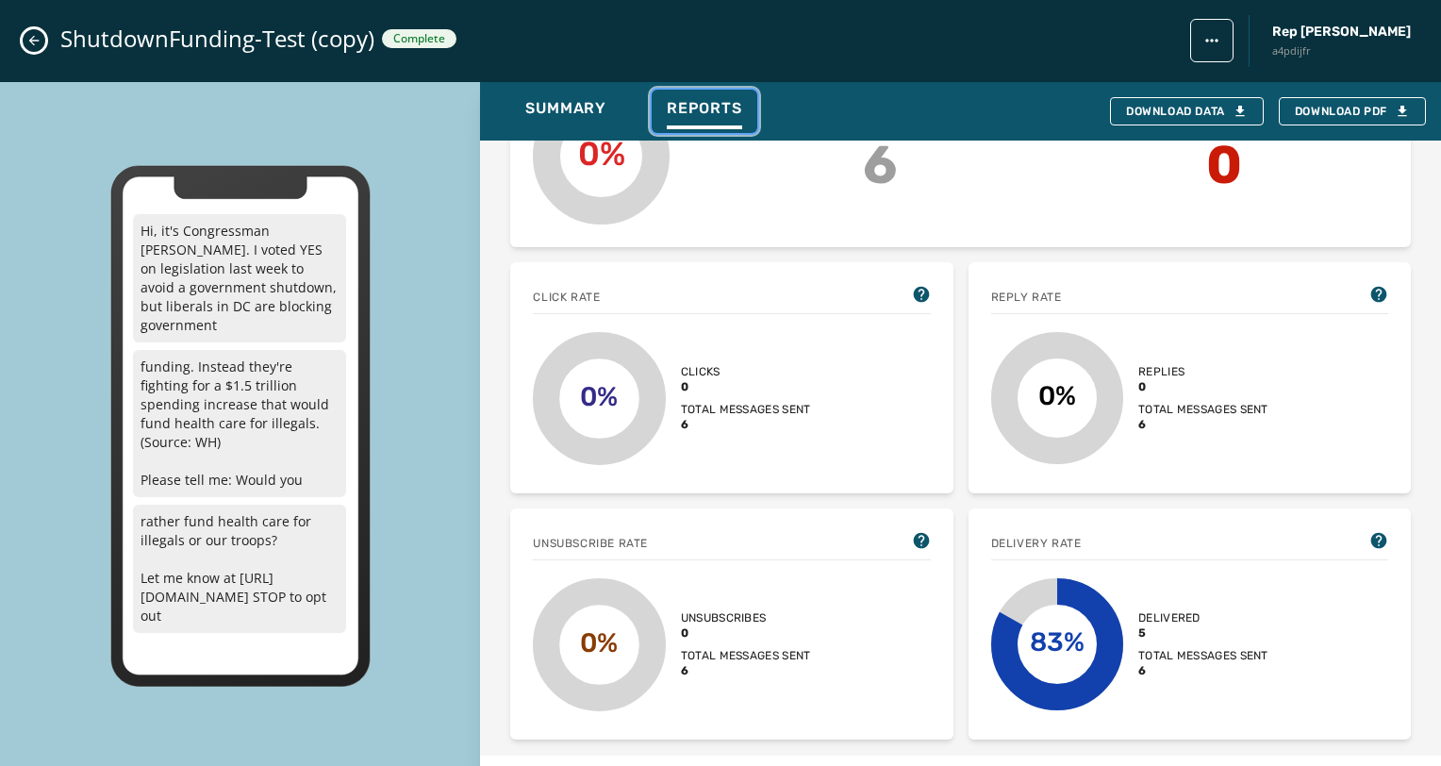
scroll to position [660, 0]
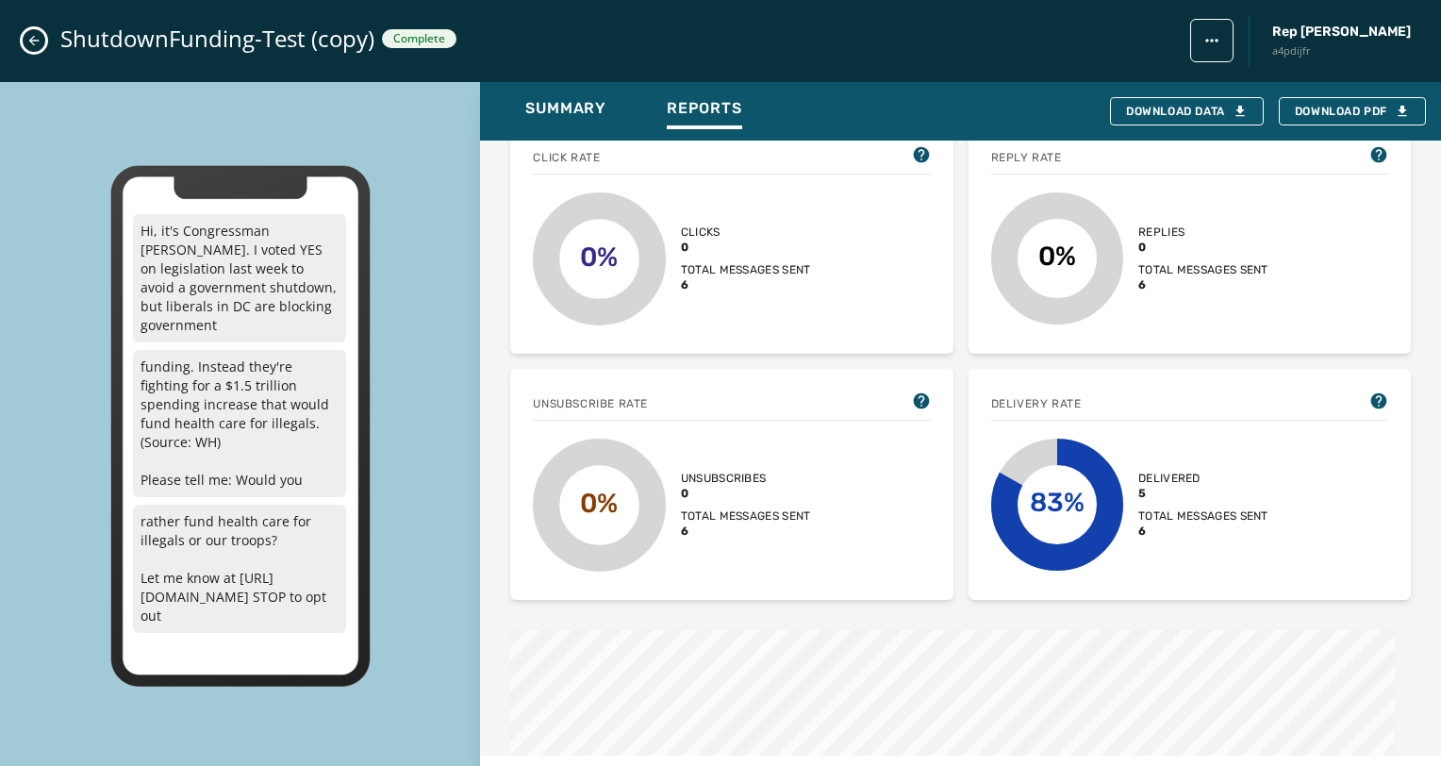
click at [25, 41] on button "Close admin drawer" at bounding box center [34, 40] width 23 height 23
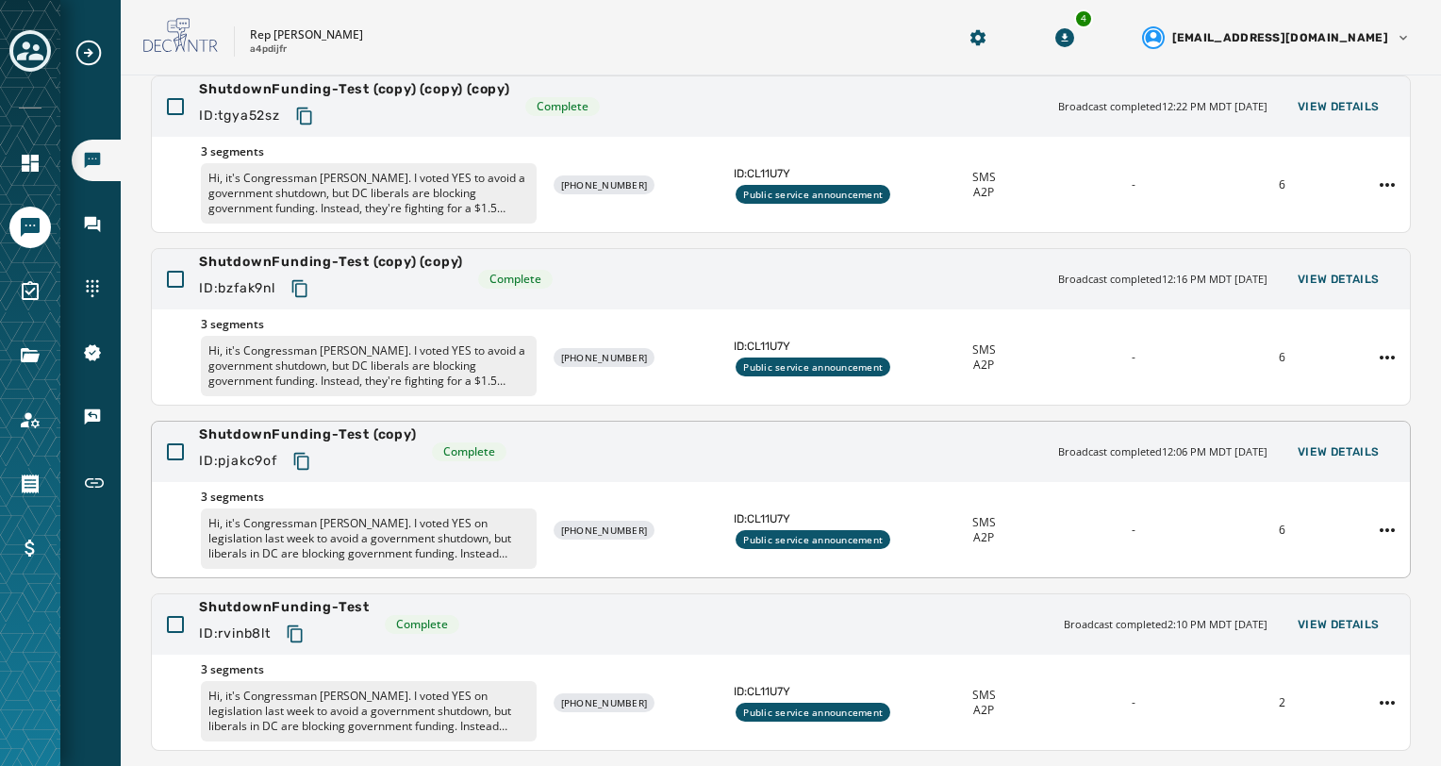
scroll to position [94, 0]
